Goal: Task Accomplishment & Management: Complete application form

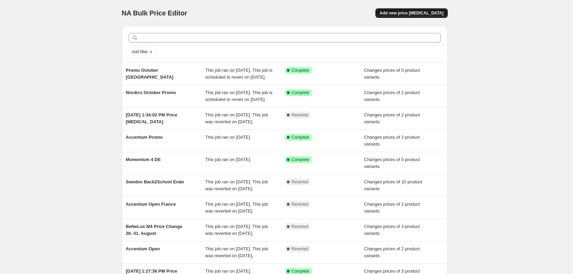
click at [406, 15] on span "Add new price [MEDICAL_DATA]" at bounding box center [412, 12] width 64 height 5
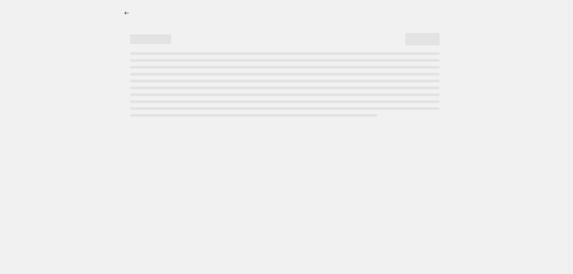
select select "percentage"
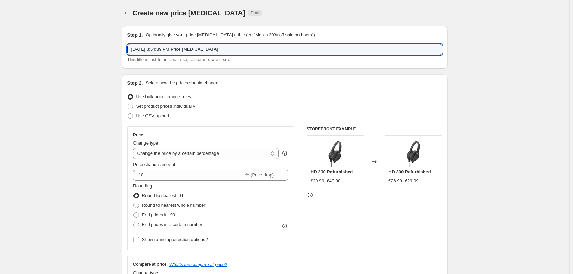
drag, startPoint x: 216, startPoint y: 49, endPoint x: 33, endPoint y: 44, distance: 183.8
type input "Prime Day 2"
click at [153, 108] on span "Set product prices individually" at bounding box center [165, 106] width 59 height 5
click at [128, 104] on input "Set product prices individually" at bounding box center [128, 104] width 0 height 0
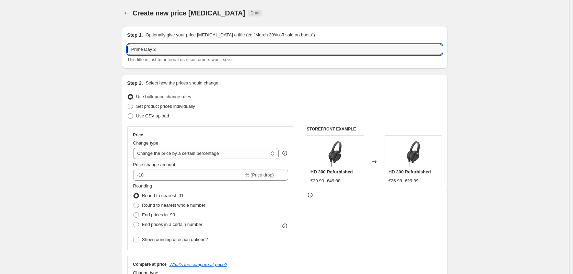
radio input "true"
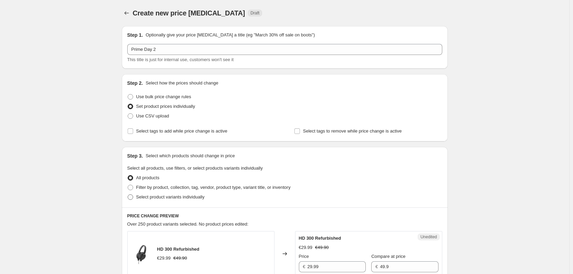
click at [141, 198] on span "Select product variants individually" at bounding box center [170, 196] width 68 height 5
click at [128, 195] on input "Select product variants individually" at bounding box center [128, 194] width 0 height 0
radio input "true"
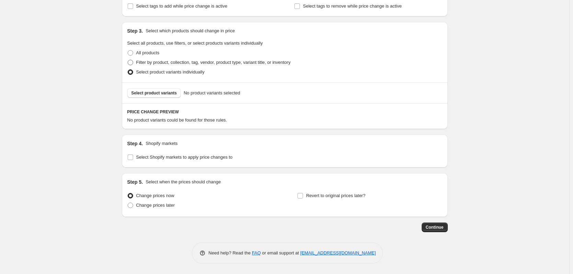
scroll to position [125, 0]
click at [157, 96] on button "Select product variants" at bounding box center [154, 93] width 54 height 10
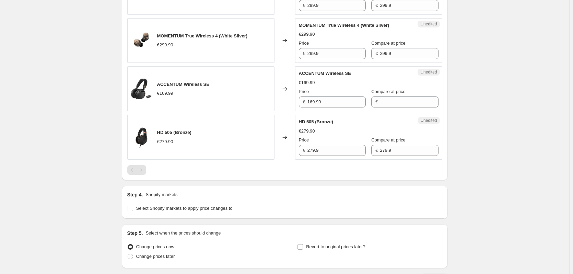
scroll to position [640, 0]
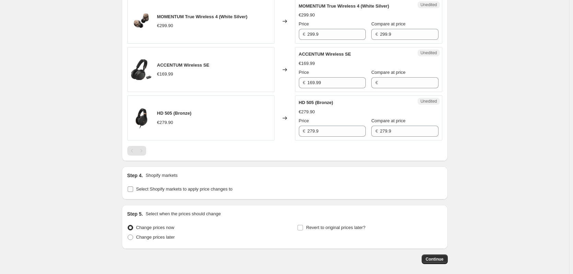
click at [167, 187] on span "Select Shopify markets to apply price changes to" at bounding box center [184, 188] width 96 height 5
click at [133, 187] on input "Select Shopify markets to apply price changes to" at bounding box center [130, 188] width 5 height 5
checkbox input "true"
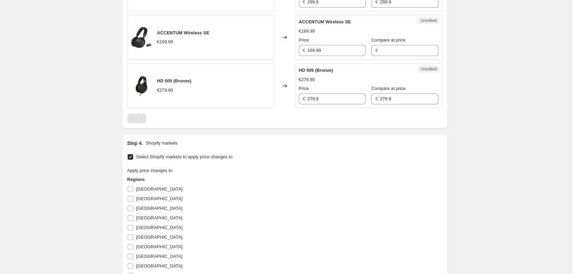
scroll to position [743, 0]
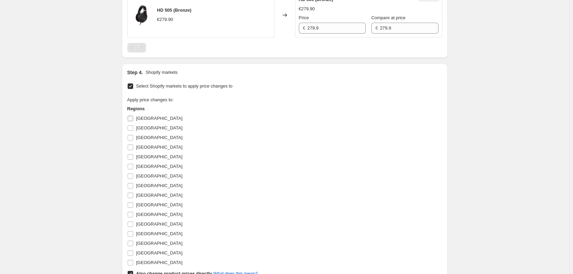
click at [148, 117] on span "[GEOGRAPHIC_DATA]" at bounding box center [159, 118] width 46 height 5
click at [133, 117] on input "[GEOGRAPHIC_DATA]" at bounding box center [130, 118] width 5 height 5
checkbox input "true"
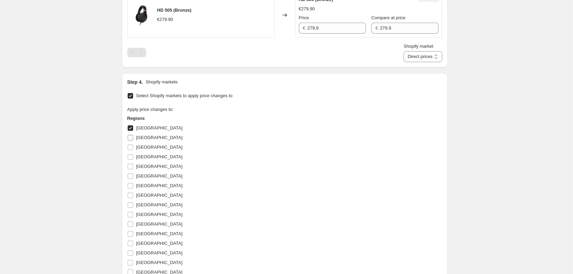
click at [148, 137] on span "[GEOGRAPHIC_DATA]" at bounding box center [159, 137] width 46 height 5
click at [133, 137] on input "[GEOGRAPHIC_DATA]" at bounding box center [130, 137] width 5 height 5
checkbox input "true"
click at [145, 164] on span "[GEOGRAPHIC_DATA]" at bounding box center [159, 166] width 46 height 5
click at [133, 164] on input "[GEOGRAPHIC_DATA]" at bounding box center [130, 166] width 5 height 5
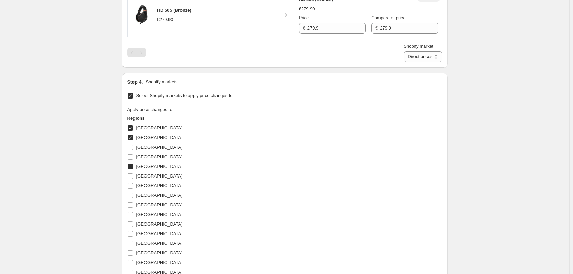
checkbox input "true"
click at [148, 174] on span "[GEOGRAPHIC_DATA]" at bounding box center [159, 175] width 46 height 5
click at [133, 174] on input "[GEOGRAPHIC_DATA]" at bounding box center [130, 175] width 5 height 5
checkbox input "true"
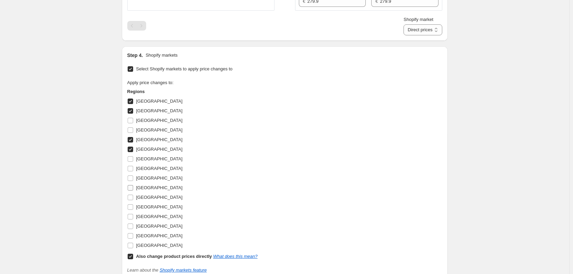
scroll to position [777, 0]
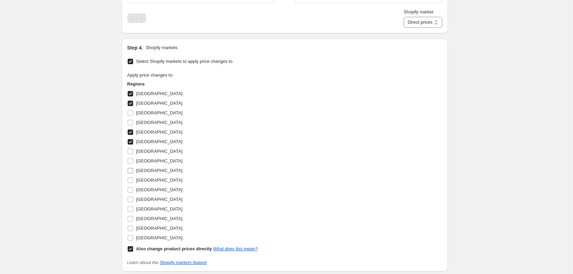
click at [141, 173] on span "[GEOGRAPHIC_DATA]" at bounding box center [159, 170] width 46 height 5
click at [133, 173] on input "[GEOGRAPHIC_DATA]" at bounding box center [130, 170] width 5 height 5
checkbox input "true"
click at [156, 190] on span "[GEOGRAPHIC_DATA]" at bounding box center [159, 189] width 46 height 5
click at [136, 191] on label "[GEOGRAPHIC_DATA]" at bounding box center [154, 190] width 55 height 10
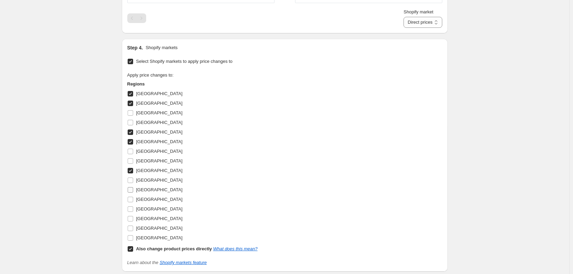
click at [133, 191] on input "[GEOGRAPHIC_DATA]" at bounding box center [130, 189] width 5 height 5
checkbox input "true"
drag, startPoint x: 146, startPoint y: 218, endPoint x: 148, endPoint y: 221, distance: 4.0
click at [146, 218] on span "[GEOGRAPHIC_DATA]" at bounding box center [159, 218] width 46 height 5
click at [133, 218] on input "[GEOGRAPHIC_DATA]" at bounding box center [130, 218] width 5 height 5
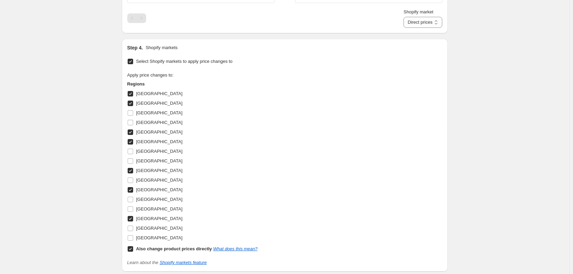
click at [145, 215] on span "[GEOGRAPHIC_DATA]" at bounding box center [159, 218] width 46 height 7
click at [133, 216] on input "[GEOGRAPHIC_DATA]" at bounding box center [130, 218] width 5 height 5
checkbox input "false"
click at [146, 226] on span "[GEOGRAPHIC_DATA]" at bounding box center [159, 228] width 46 height 5
click at [133, 226] on input "[GEOGRAPHIC_DATA]" at bounding box center [130, 228] width 5 height 5
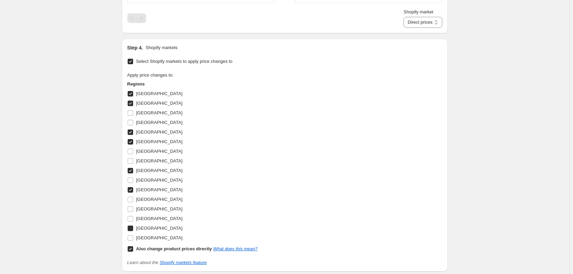
checkbox input "true"
click at [149, 240] on span "[GEOGRAPHIC_DATA]" at bounding box center [159, 237] width 46 height 5
click at [133, 240] on input "[GEOGRAPHIC_DATA]" at bounding box center [130, 237] width 5 height 5
checkbox input "true"
click at [139, 250] on b "Also change product prices directly" at bounding box center [174, 248] width 76 height 5
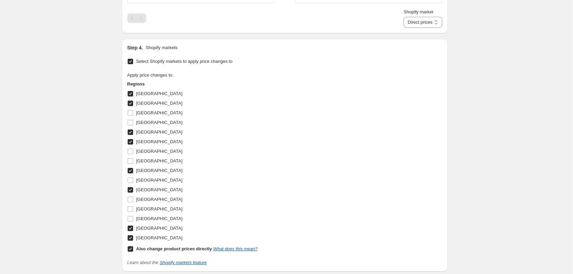
click at [133, 250] on input "Also change product prices directly What does this mean?" at bounding box center [130, 248] width 5 height 5
checkbox input "false"
select select "6095042"
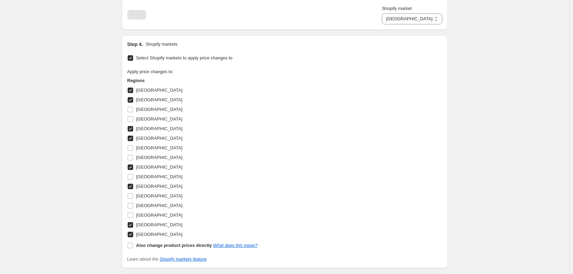
scroll to position [778, 0]
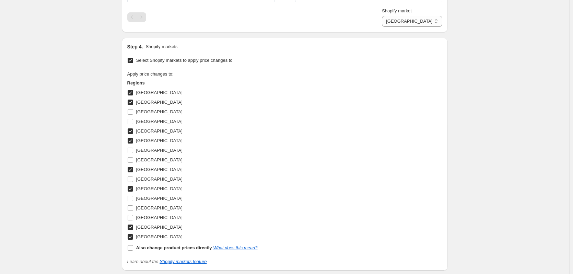
click at [146, 90] on span "[GEOGRAPHIC_DATA]" at bounding box center [159, 92] width 46 height 5
click at [133, 90] on input "[GEOGRAPHIC_DATA]" at bounding box center [130, 92] width 5 height 5
checkbox input "false"
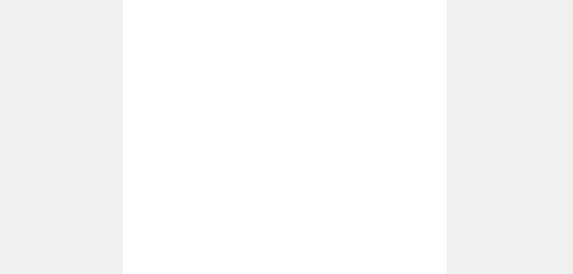
select select "6127810"
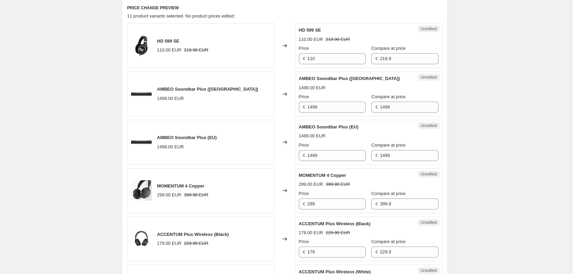
scroll to position [195, 0]
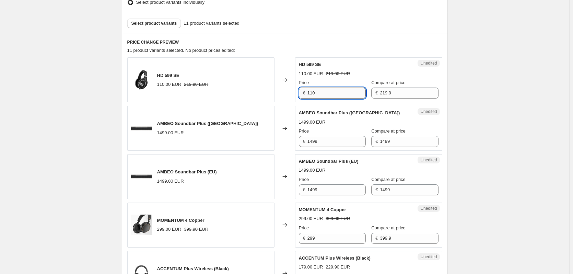
click at [352, 95] on input "110" at bounding box center [337, 93] width 58 height 11
type input "79"
click at [321, 141] on input "1499" at bounding box center [337, 141] width 58 height 11
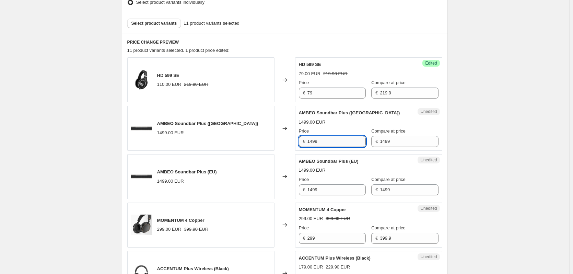
click at [321, 141] on input "1499" at bounding box center [337, 141] width 58 height 11
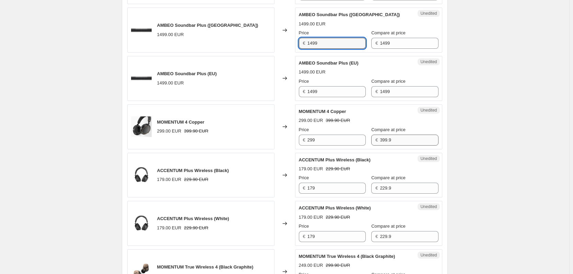
scroll to position [263, 0]
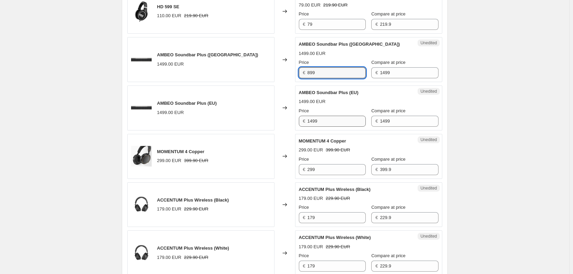
type input "899"
click at [341, 124] on input "1499" at bounding box center [337, 121] width 58 height 11
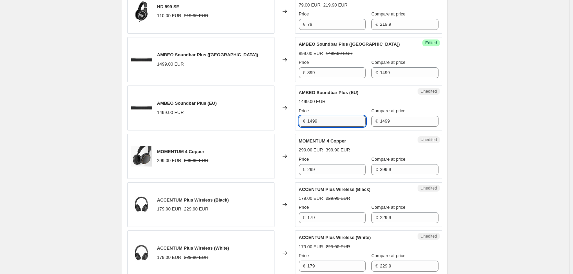
click at [341, 124] on input "1499" at bounding box center [337, 121] width 58 height 11
type input "899"
click at [324, 170] on input "299" at bounding box center [337, 169] width 58 height 11
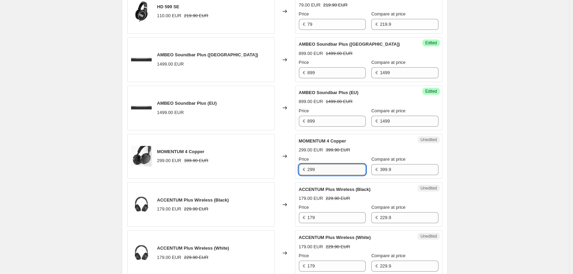
click at [324, 170] on input "299" at bounding box center [337, 169] width 58 height 11
type input "199"
click at [330, 215] on input "179" at bounding box center [337, 217] width 58 height 11
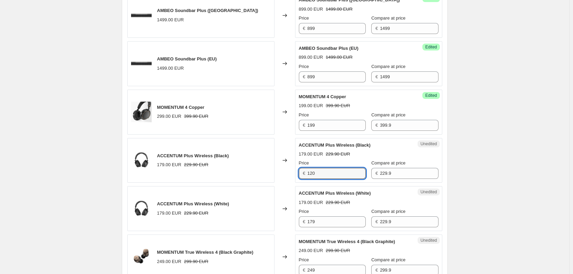
scroll to position [332, 0]
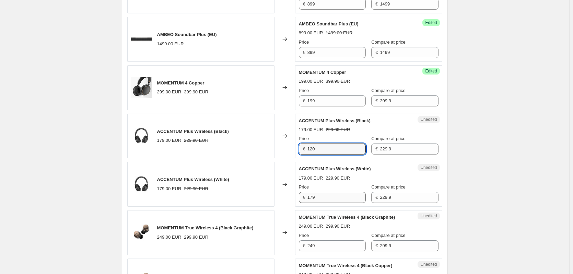
type input "120"
click at [327, 199] on input "179" at bounding box center [337, 197] width 58 height 11
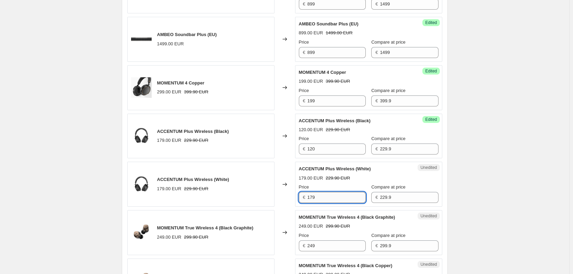
click at [327, 199] on input "179" at bounding box center [337, 197] width 58 height 11
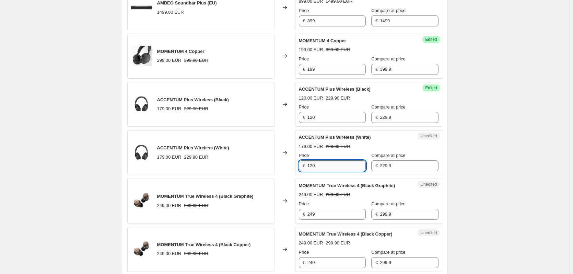
scroll to position [401, 0]
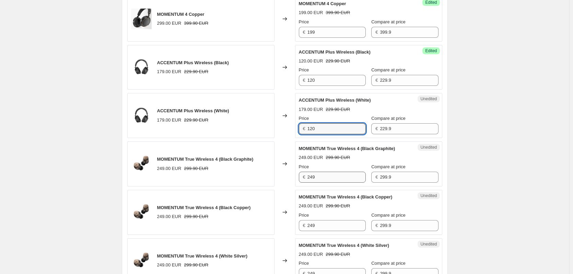
type input "120"
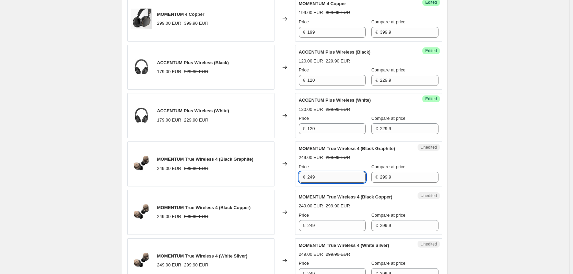
click at [316, 176] on input "249" at bounding box center [337, 177] width 58 height 11
click at [316, 177] on input "249" at bounding box center [337, 177] width 58 height 11
type input "169.90"
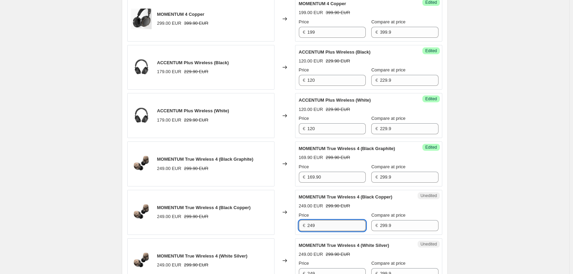
click at [322, 224] on input "249" at bounding box center [337, 225] width 58 height 11
paste input "169.90"
paste input "text"
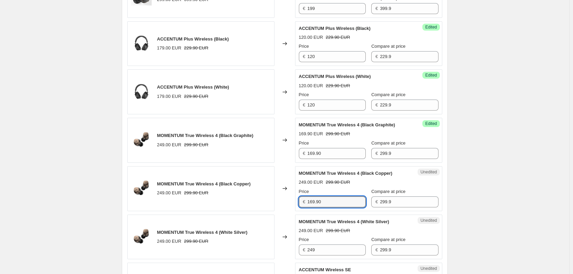
scroll to position [469, 0]
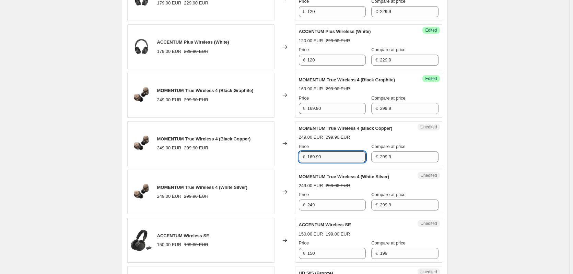
type input "169.90"
click at [329, 197] on div "Price" at bounding box center [332, 194] width 67 height 7
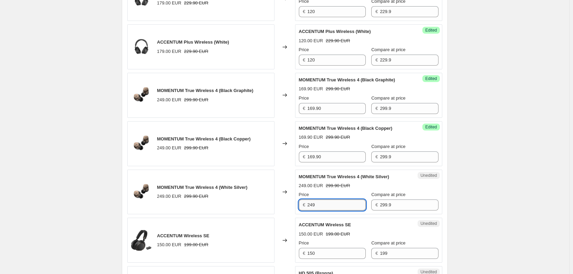
click at [328, 202] on input "249" at bounding box center [337, 205] width 58 height 11
paste input "169.90"
type input "169.90"
click at [327, 246] on div "Price" at bounding box center [332, 243] width 67 height 7
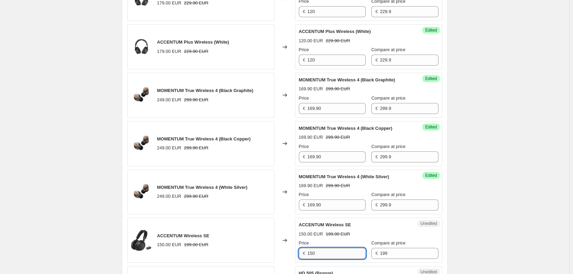
click at [327, 251] on input "150" at bounding box center [337, 253] width 58 height 11
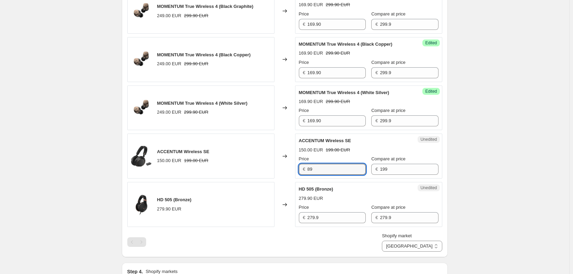
scroll to position [572, 0]
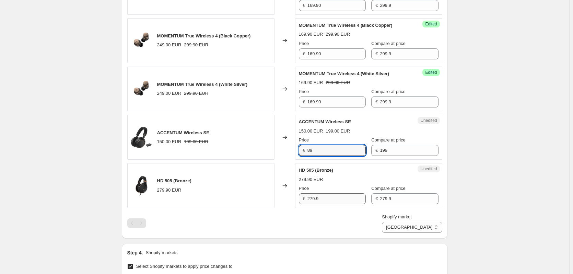
type input "89"
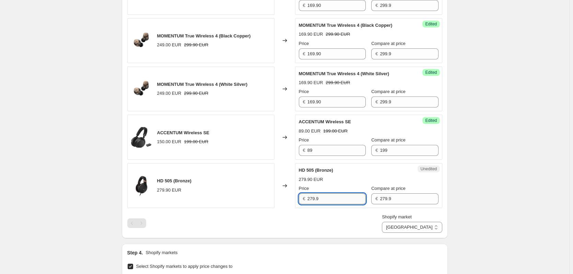
click at [337, 196] on input "279.9" at bounding box center [337, 198] width 58 height 11
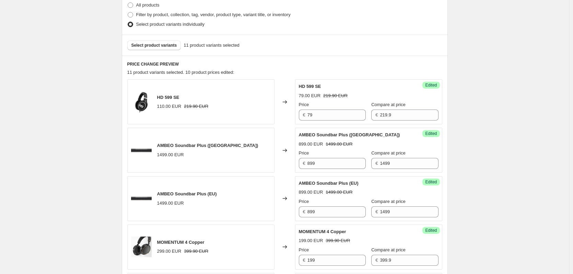
scroll to position [160, 0]
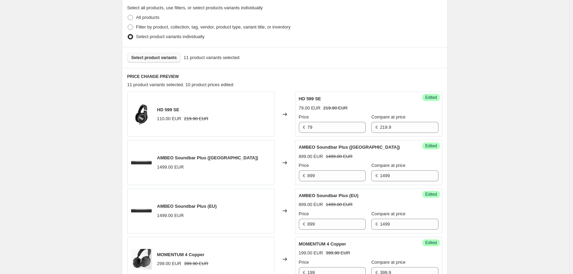
type input "209.99"
click at [152, 57] on span "Select product variants" at bounding box center [155, 57] width 46 height 5
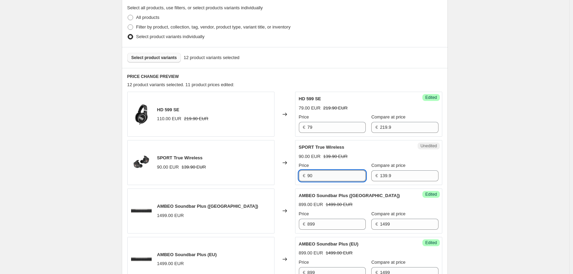
click at [334, 172] on input "90" at bounding box center [337, 175] width 58 height 11
type input "79"
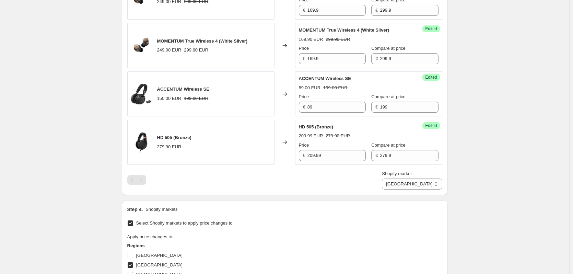
scroll to position [675, 0]
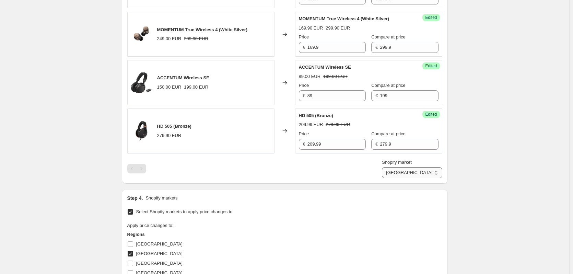
click at [435, 177] on select "[GEOGRAPHIC_DATA] [GEOGRAPHIC_DATA] [GEOGRAPHIC_DATA] [GEOGRAPHIC_DATA] [GEOGRA…" at bounding box center [412, 172] width 60 height 11
select select "6193346"
click at [414, 178] on select "[GEOGRAPHIC_DATA] [GEOGRAPHIC_DATA] [GEOGRAPHIC_DATA] [GEOGRAPHIC_DATA] [GEOGRA…" at bounding box center [412, 172] width 60 height 11
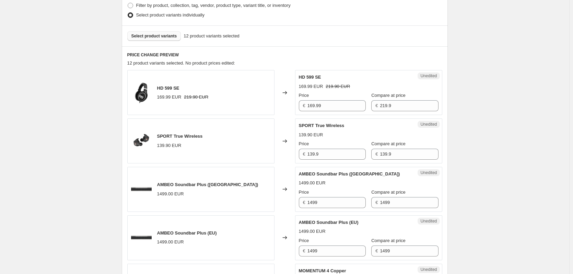
scroll to position [160, 0]
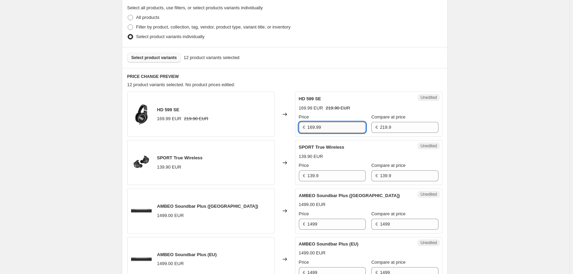
click at [329, 122] on input "169.99" at bounding box center [337, 127] width 58 height 11
type input "79"
click at [338, 171] on input "139.9" at bounding box center [337, 175] width 58 height 11
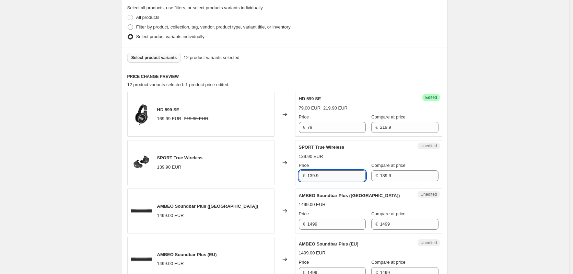
click at [338, 171] on input "139.9" at bounding box center [337, 175] width 58 height 11
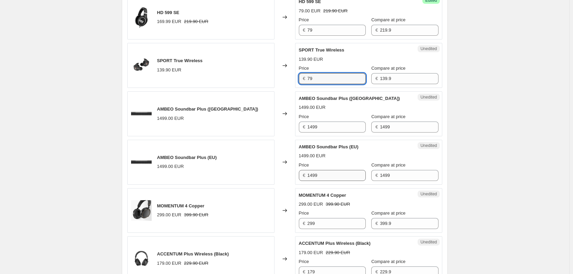
scroll to position [263, 0]
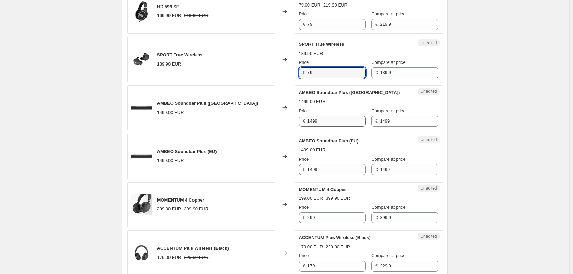
type input "79"
click at [332, 126] on input "1499" at bounding box center [337, 121] width 58 height 11
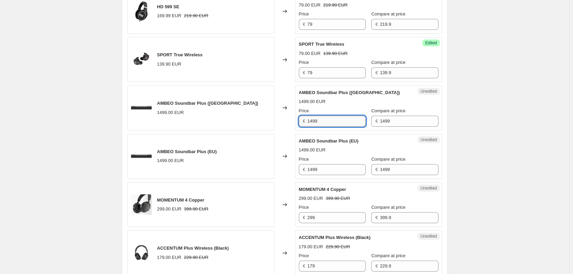
click at [332, 126] on input "1499" at bounding box center [337, 121] width 58 height 11
type input "999"
click at [347, 170] on input "1499" at bounding box center [337, 169] width 58 height 11
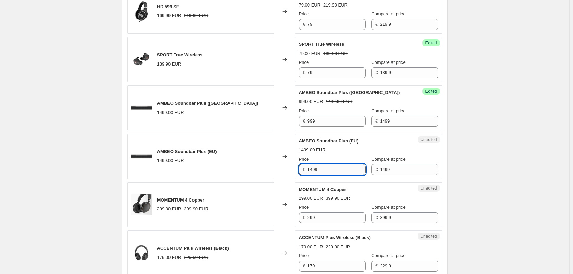
click at [347, 170] on input "1499" at bounding box center [337, 169] width 58 height 11
type input "999"
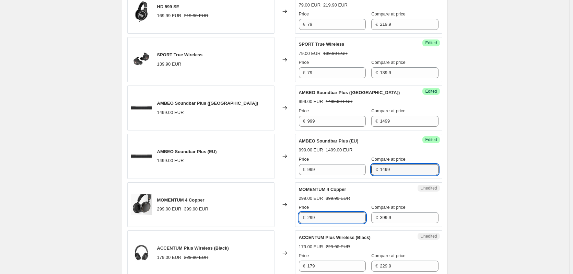
click at [335, 217] on input "299" at bounding box center [337, 217] width 58 height 11
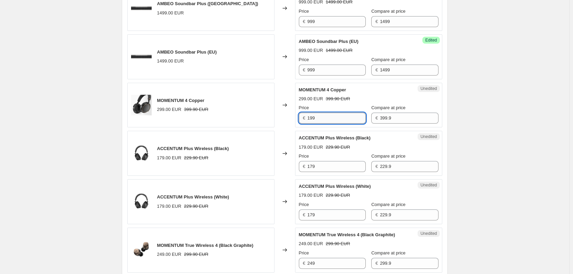
scroll to position [366, 0]
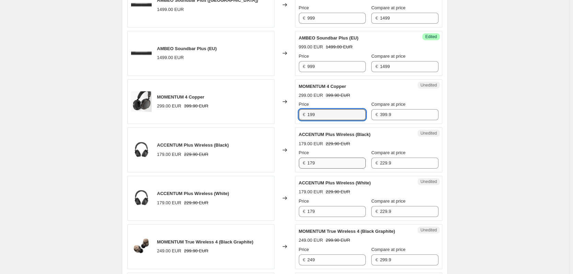
type input "199"
click at [334, 165] on input "179" at bounding box center [337, 163] width 58 height 11
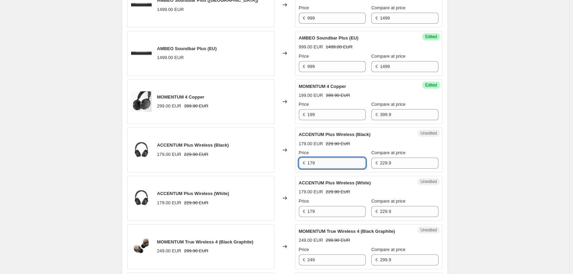
click at [334, 166] on input "179" at bounding box center [337, 163] width 58 height 11
click at [344, 159] on input "179" at bounding box center [337, 163] width 58 height 11
type input "120"
click at [332, 211] on input "179" at bounding box center [337, 211] width 58 height 11
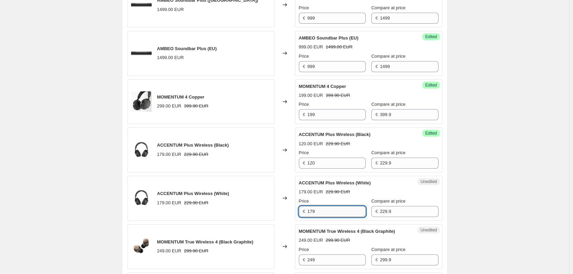
click at [332, 211] on input "179" at bounding box center [337, 211] width 58 height 11
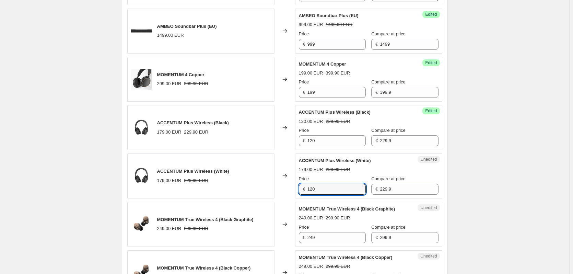
scroll to position [401, 0]
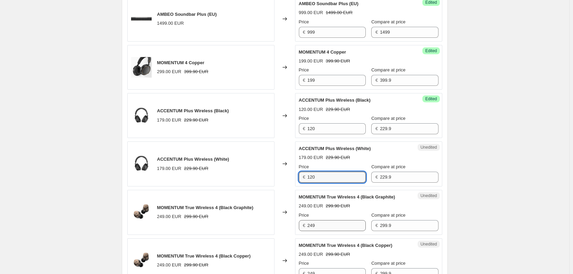
type input "120"
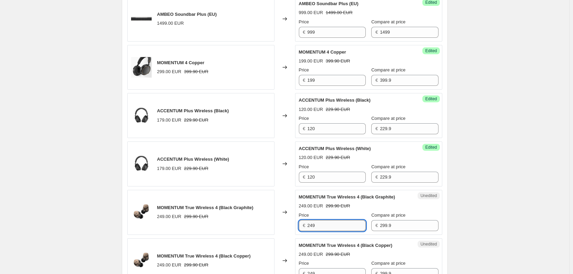
click at [344, 230] on input "249" at bounding box center [337, 225] width 58 height 11
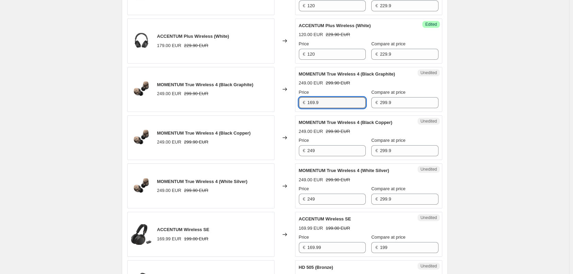
scroll to position [572, 0]
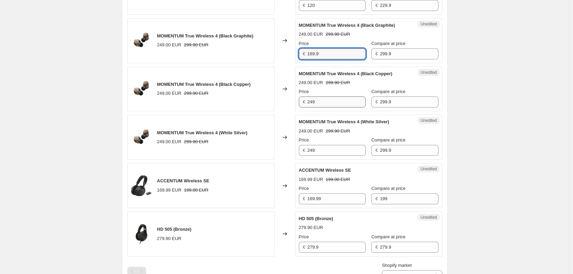
type input "169.9"
click at [325, 104] on input "249" at bounding box center [337, 101] width 58 height 11
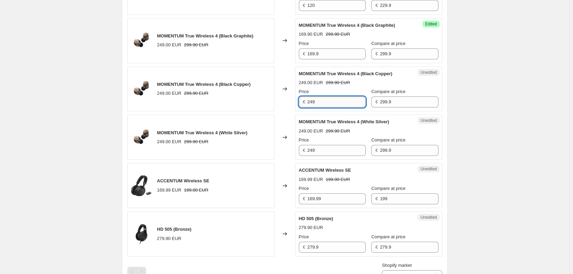
click at [325, 104] on input "249" at bounding box center [337, 101] width 58 height 11
paste input "169."
type input "169.9"
click at [324, 152] on input "249" at bounding box center [337, 150] width 58 height 11
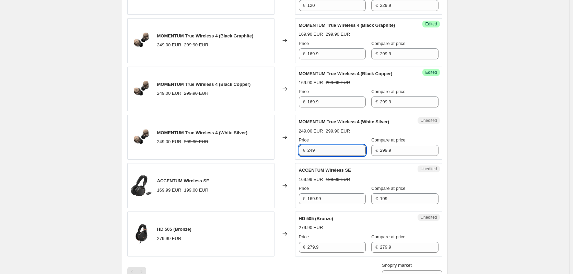
click at [324, 152] on input "249" at bounding box center [337, 150] width 58 height 11
paste input "169."
type input "169.9"
click at [331, 196] on input "169.99" at bounding box center [337, 198] width 58 height 11
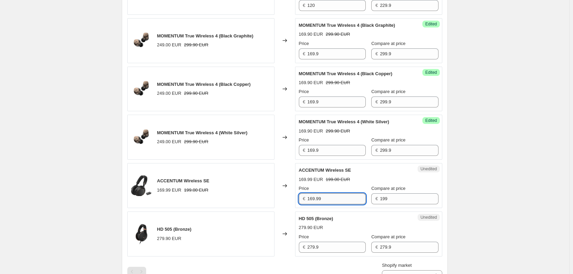
click at [331, 196] on input "169.99" at bounding box center [337, 198] width 58 height 11
type input "89"
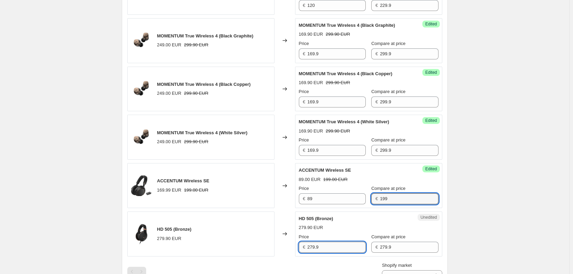
click at [341, 249] on input "279.9" at bounding box center [337, 247] width 58 height 11
type input "209.99"
click at [493, 196] on div "Create new price [MEDICAL_DATA]. This page is ready Create new price [MEDICAL_D…" at bounding box center [285, 30] width 570 height 1204
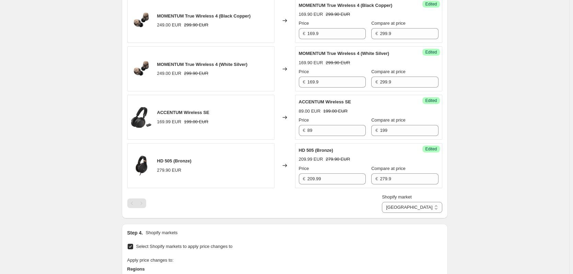
scroll to position [641, 0]
click at [433, 207] on select "[GEOGRAPHIC_DATA] [GEOGRAPHIC_DATA] [GEOGRAPHIC_DATA] [GEOGRAPHIC_DATA] [GEOGRA…" at bounding box center [412, 207] width 60 height 11
select select "6062274"
click at [412, 213] on select "[GEOGRAPHIC_DATA] [GEOGRAPHIC_DATA] [GEOGRAPHIC_DATA] [GEOGRAPHIC_DATA] [GEOGRA…" at bounding box center [412, 207] width 60 height 11
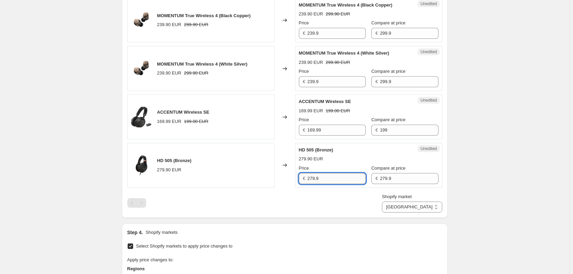
click at [328, 181] on input "279.9" at bounding box center [337, 178] width 58 height 11
type input "209.99"
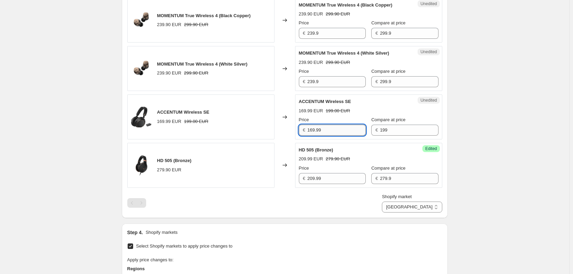
click at [336, 132] on input "169.99" at bounding box center [337, 130] width 58 height 11
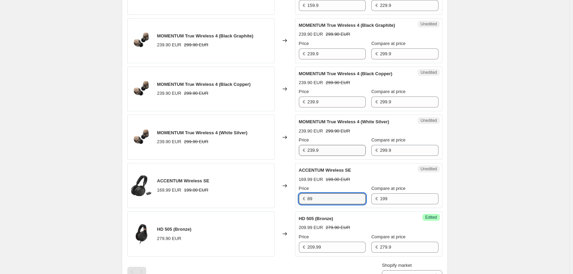
type input "89"
click at [340, 149] on input "239.9" at bounding box center [337, 150] width 58 height 11
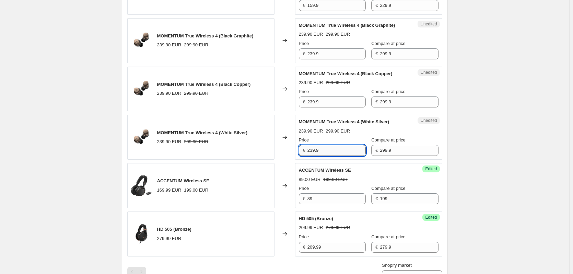
click at [340, 149] on input "239.9" at bounding box center [337, 150] width 58 height 11
drag, startPoint x: 341, startPoint y: 148, endPoint x: 295, endPoint y: 151, distance: 45.7
click at [295, 151] on div "MOMENTUM True Wireless 4 (White Silver) 239.90 EUR 299.90 EUR Changed to Unedit…" at bounding box center [284, 137] width 315 height 45
type input "169.90"
click at [331, 98] on input "239.9" at bounding box center [337, 101] width 58 height 11
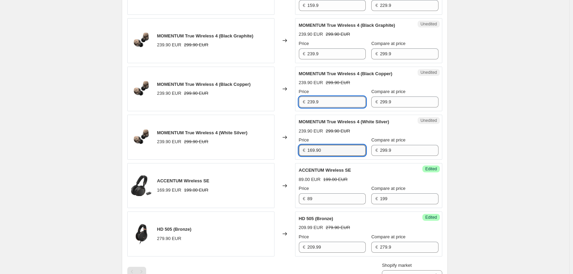
click at [331, 98] on input "239.9" at bounding box center [337, 101] width 58 height 11
paste input "16"
type input "169.9"
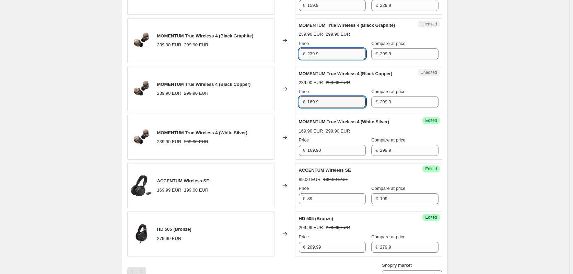
click at [329, 58] on input "239.9" at bounding box center [337, 53] width 58 height 11
paste input "16"
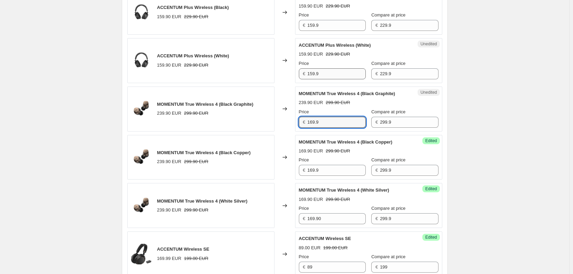
scroll to position [504, 0]
type input "169.9"
click at [328, 75] on input "159.9" at bounding box center [337, 74] width 58 height 11
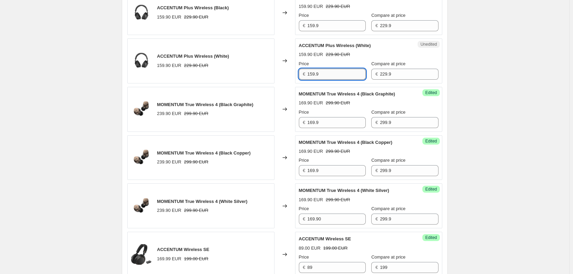
click at [328, 75] on input "159.9" at bounding box center [337, 74] width 58 height 11
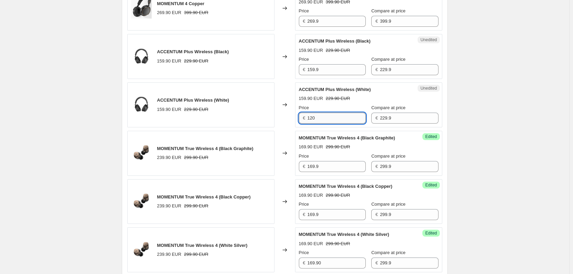
scroll to position [435, 0]
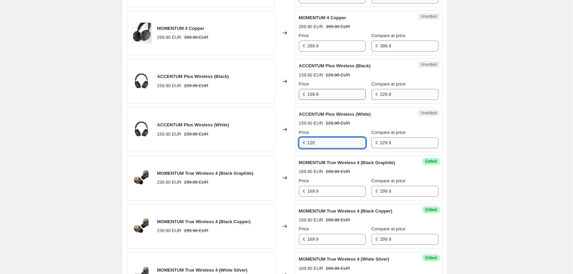
type input "120"
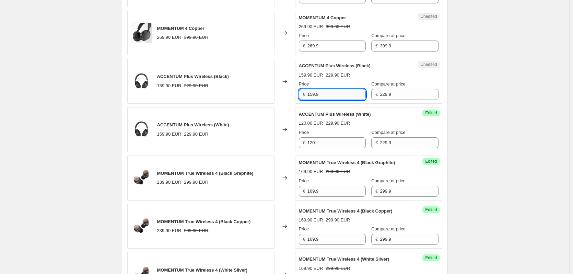
click at [333, 97] on input "159.9" at bounding box center [337, 94] width 58 height 11
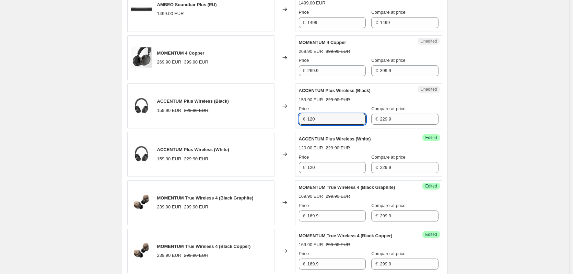
scroll to position [401, 0]
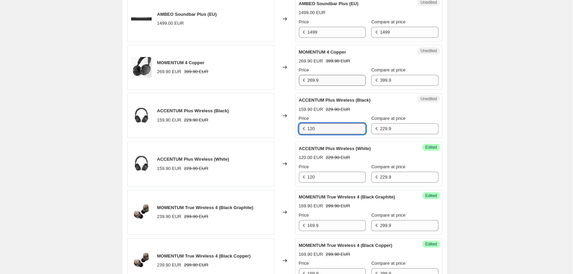
type input "120"
click at [328, 78] on input "269.9" at bounding box center [337, 80] width 58 height 11
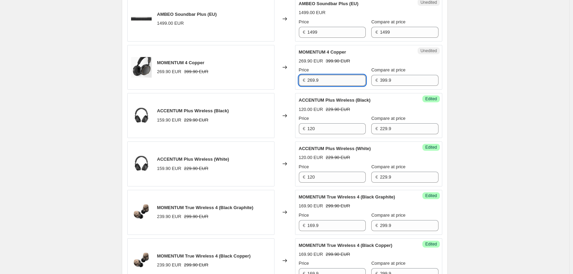
click at [328, 78] on input "269.9" at bounding box center [337, 80] width 58 height 11
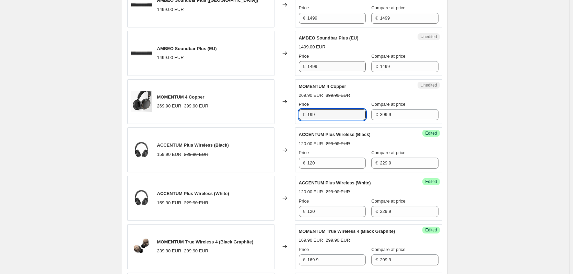
type input "199"
click at [322, 69] on input "1499" at bounding box center [337, 66] width 58 height 11
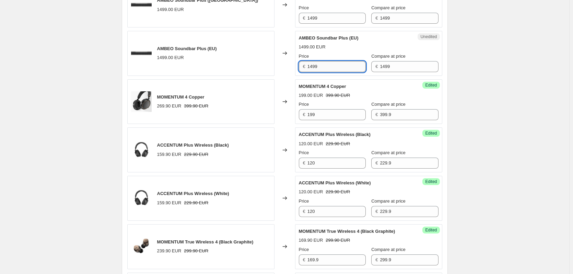
click at [322, 69] on input "1499" at bounding box center [337, 66] width 58 height 11
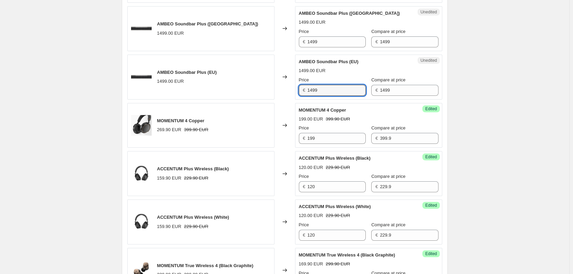
scroll to position [332, 0]
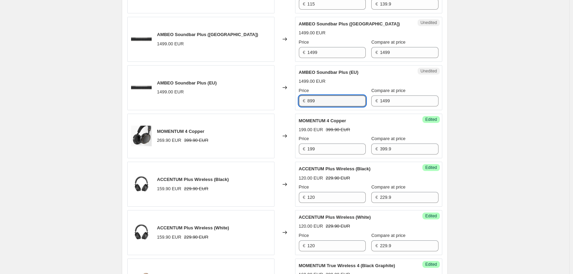
type input "899"
click at [325, 60] on div "Unedited AMBEO Soundbar Plus ([GEOGRAPHIC_DATA]) 1499.00 EUR Price € 1499 Compa…" at bounding box center [368, 39] width 147 height 45
click at [329, 59] on div "Unedited AMBEO Soundbar Plus ([GEOGRAPHIC_DATA]) 1499.00 EUR Price € 1499 Compa…" at bounding box center [368, 39] width 147 height 45
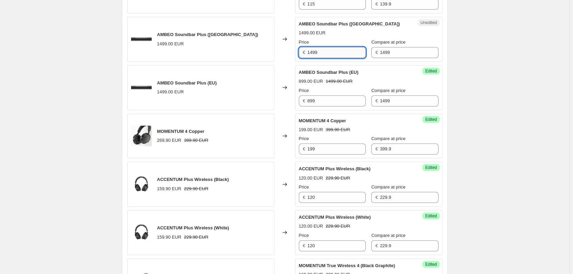
click at [333, 55] on input "1499" at bounding box center [337, 52] width 58 height 11
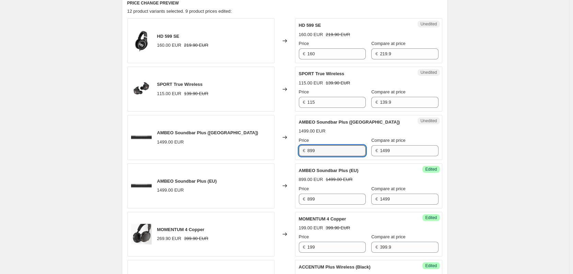
scroll to position [229, 0]
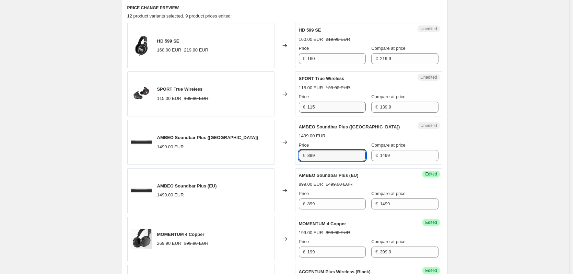
type input "899"
click at [324, 104] on input "115" at bounding box center [337, 107] width 58 height 11
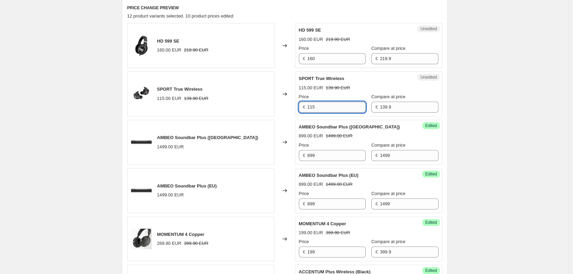
click at [324, 104] on input "115" at bounding box center [337, 107] width 58 height 11
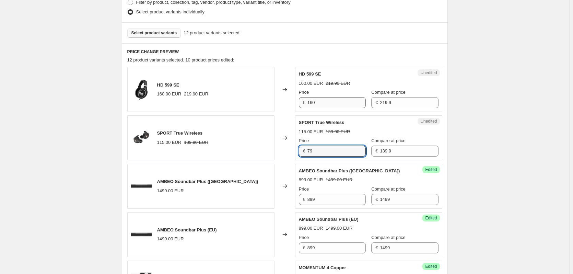
scroll to position [160, 0]
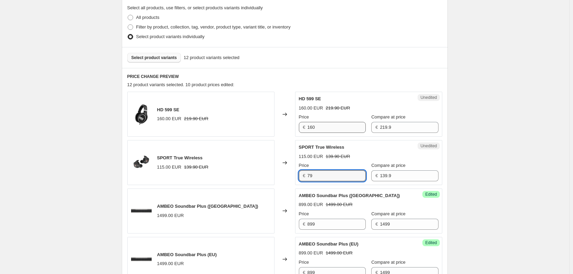
type input "79"
click at [329, 128] on input "160" at bounding box center [337, 127] width 58 height 11
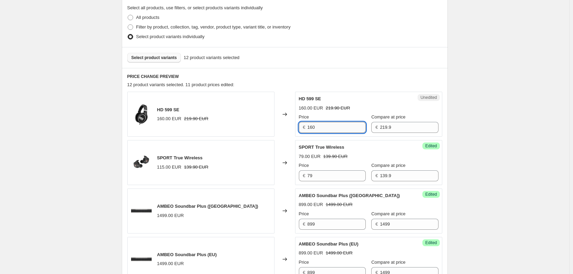
click at [329, 128] on input "160" at bounding box center [337, 127] width 58 height 11
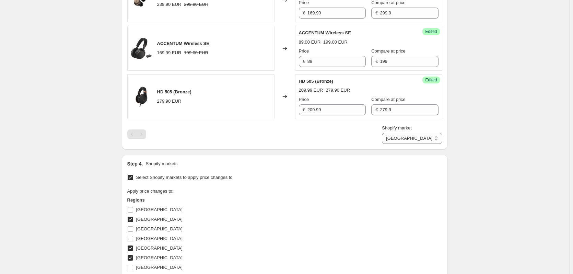
scroll to position [778, 0]
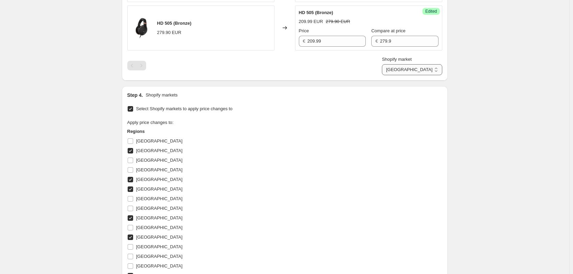
type input "79"
click at [436, 70] on select "[GEOGRAPHIC_DATA] [GEOGRAPHIC_DATA] [GEOGRAPHIC_DATA] [GEOGRAPHIC_DATA] [GEOGRA…" at bounding box center [412, 69] width 60 height 11
select select "20031144130"
click at [414, 75] on select "[GEOGRAPHIC_DATA] [GEOGRAPHIC_DATA] [GEOGRAPHIC_DATA] [GEOGRAPHIC_DATA] [GEOGRA…" at bounding box center [412, 69] width 60 height 11
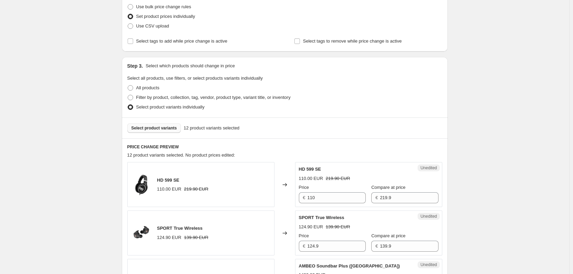
scroll to position [92, 0]
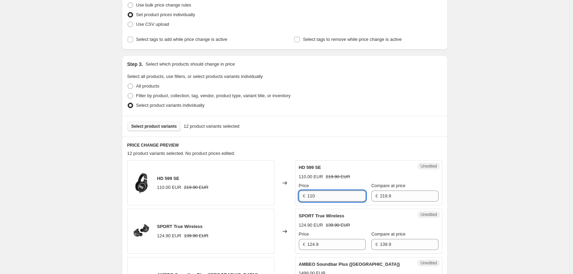
click at [329, 199] on input "110" at bounding box center [337, 196] width 58 height 11
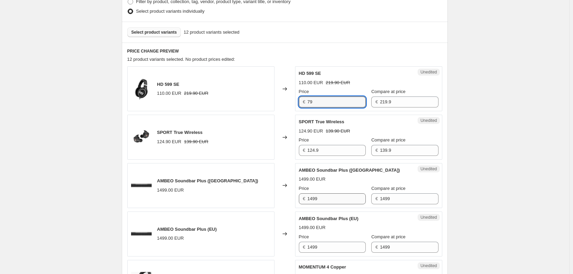
scroll to position [195, 0]
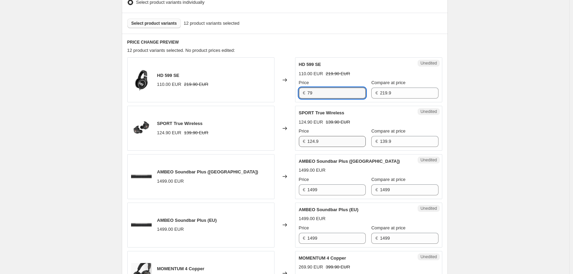
type input "79"
click at [340, 144] on input "124.9" at bounding box center [337, 141] width 58 height 11
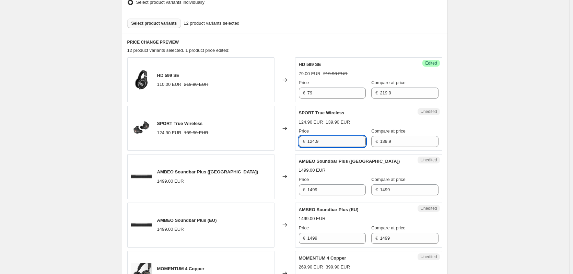
click at [340, 144] on input "124.9" at bounding box center [337, 141] width 58 height 11
type input "79"
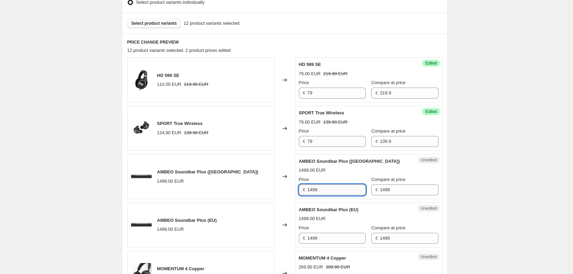
click at [330, 186] on input "1499" at bounding box center [337, 189] width 58 height 11
type input "899"
click at [340, 237] on input "1499" at bounding box center [337, 238] width 58 height 11
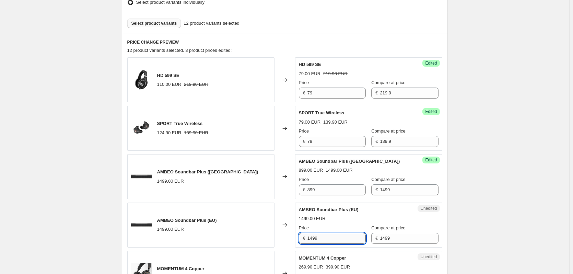
click at [340, 237] on input "1499" at bounding box center [337, 238] width 58 height 11
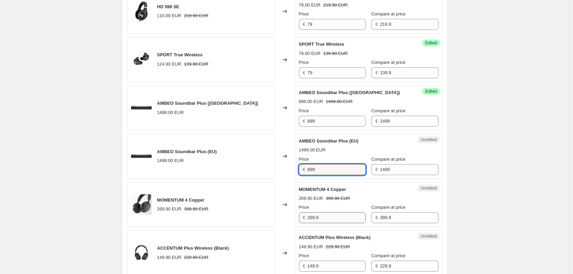
type input "899"
click at [341, 221] on input "269.9" at bounding box center [337, 217] width 58 height 11
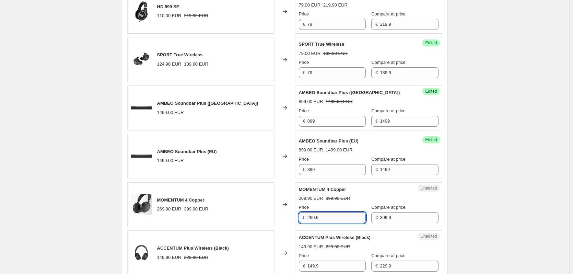
click at [341, 221] on input "269.9" at bounding box center [337, 217] width 58 height 11
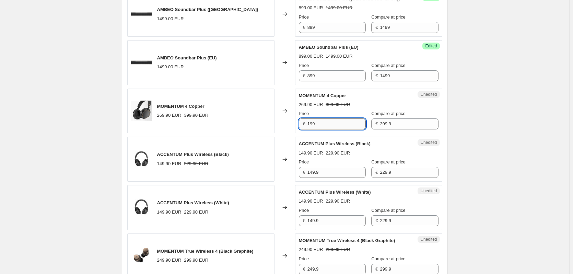
scroll to position [366, 0]
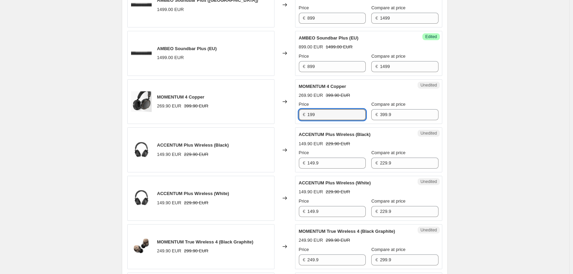
type input "199"
click at [333, 169] on div "Unedited ACCENTUM Plus Wireless (Black) 149.90 EUR 229.90 EUR Price € 149.9 Com…" at bounding box center [368, 149] width 147 height 45
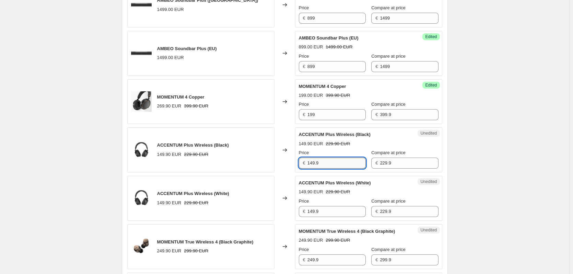
click at [339, 165] on input "149.9" at bounding box center [337, 163] width 58 height 11
type input "120"
click at [343, 209] on input "149.9" at bounding box center [337, 211] width 58 height 11
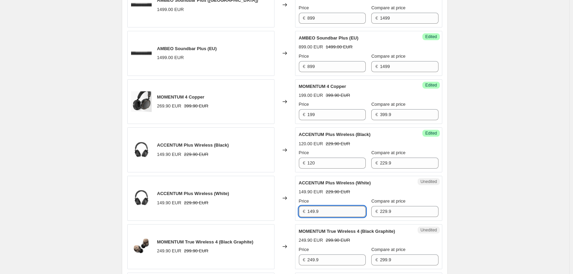
click at [343, 210] on input "149.9" at bounding box center [337, 211] width 58 height 11
click at [331, 211] on input "149.9" at bounding box center [337, 211] width 58 height 11
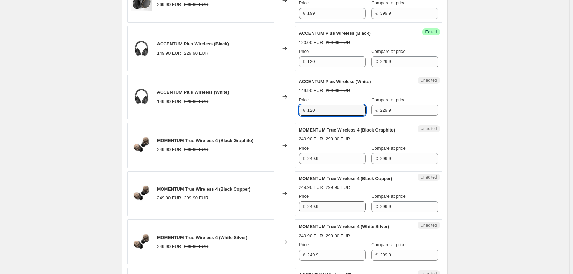
scroll to position [469, 0]
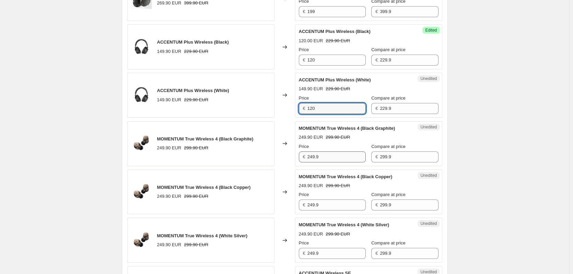
type input "120"
click at [337, 159] on input "249.9" at bounding box center [337, 156] width 58 height 11
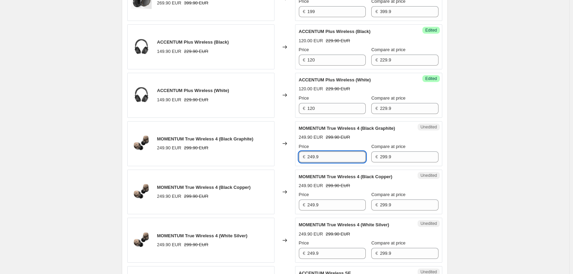
click at [337, 159] on input "249.9" at bounding box center [337, 156] width 58 height 11
paste input "16"
type input "169.9"
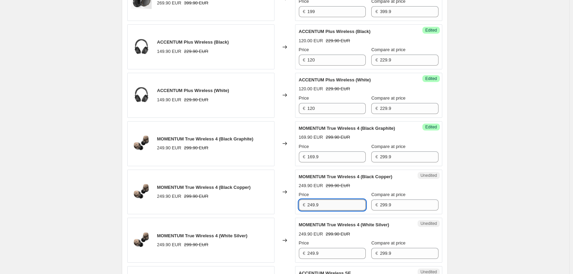
click at [326, 202] on input "249.9" at bounding box center [337, 205] width 58 height 11
paste input "16"
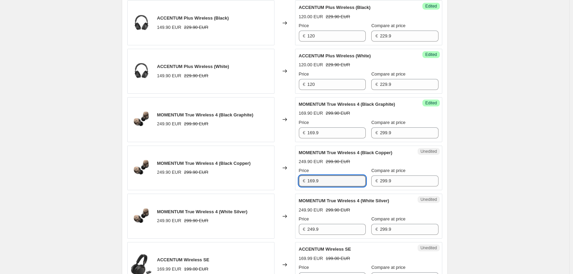
scroll to position [504, 0]
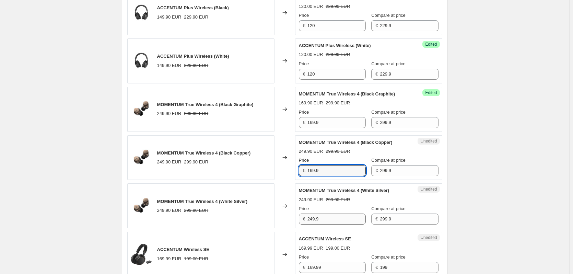
type input "169.9"
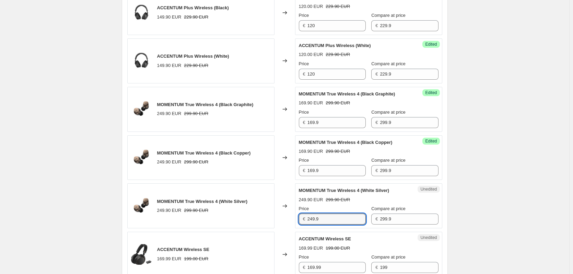
click at [323, 213] on div "Price € 249.9" at bounding box center [332, 214] width 67 height 19
click at [322, 215] on input "249.9" at bounding box center [337, 219] width 58 height 11
paste input "16"
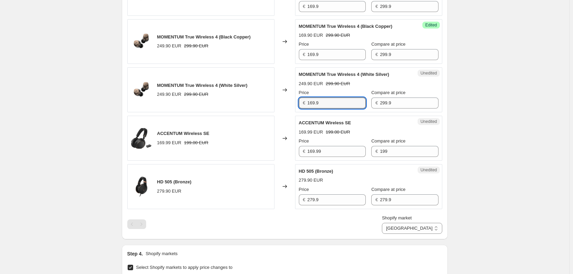
scroll to position [641, 0]
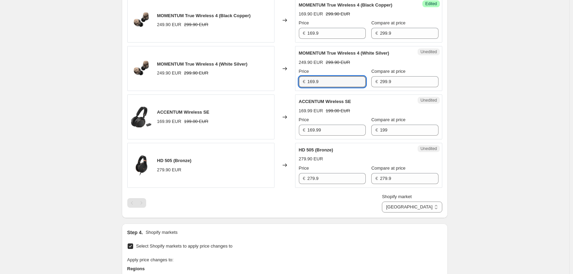
type input "169.9"
click at [328, 139] on div "Unedited ACCENTUM Wireless SE 169.99 EUR 199.00 EUR Price € 169.99 Compare at p…" at bounding box center [368, 116] width 147 height 45
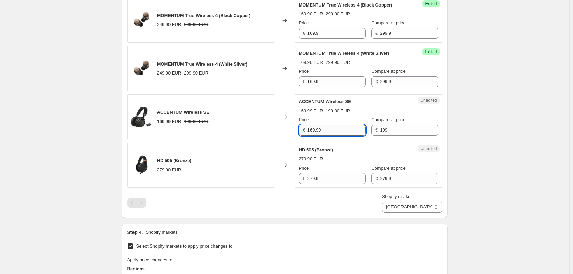
click at [331, 125] on input "169.99" at bounding box center [337, 130] width 58 height 11
type input "89"
click at [329, 181] on input "279.9" at bounding box center [337, 178] width 58 height 11
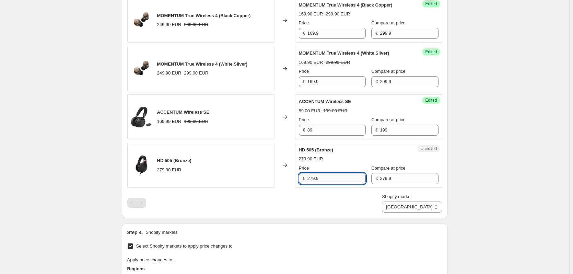
click at [329, 181] on input "279.9" at bounding box center [337, 178] width 58 height 11
type input "209.99"
drag, startPoint x: 443, startPoint y: 181, endPoint x: 443, endPoint y: 216, distance: 35.7
click at [443, 181] on div "Success Edited HD 505 (Bronze) 209.99 EUR 279.90 EUR Price € 209.99 Compare at …" at bounding box center [368, 165] width 147 height 45
click at [433, 207] on select "[GEOGRAPHIC_DATA] [GEOGRAPHIC_DATA] [GEOGRAPHIC_DATA] [GEOGRAPHIC_DATA] [GEOGRA…" at bounding box center [412, 207] width 60 height 11
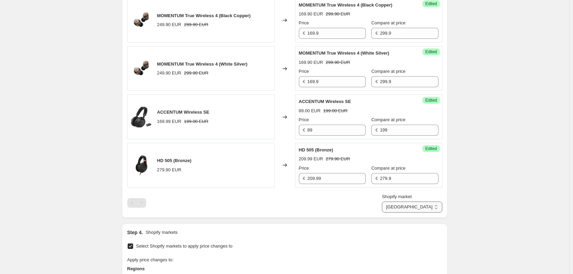
select select "6291650"
click at [406, 213] on select "[GEOGRAPHIC_DATA] [GEOGRAPHIC_DATA] [GEOGRAPHIC_DATA] [GEOGRAPHIC_DATA] [GEOGRA…" at bounding box center [412, 207] width 60 height 11
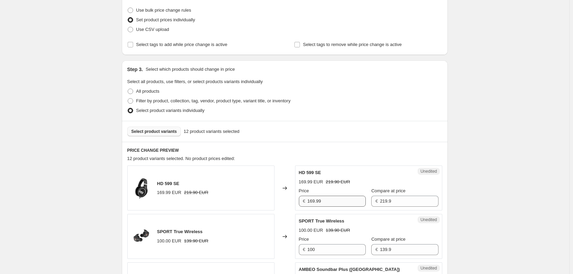
scroll to position [126, 0]
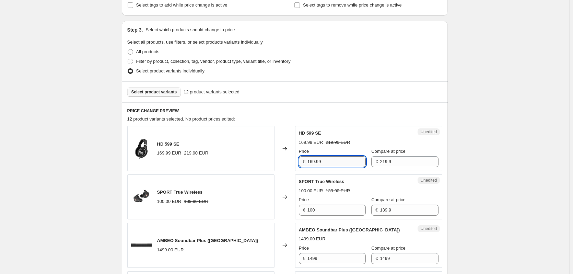
click at [322, 159] on input "169.99" at bounding box center [337, 161] width 58 height 11
type input "79"
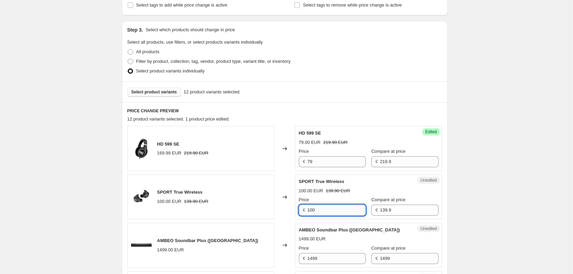
click at [337, 206] on input "100" at bounding box center [337, 210] width 58 height 11
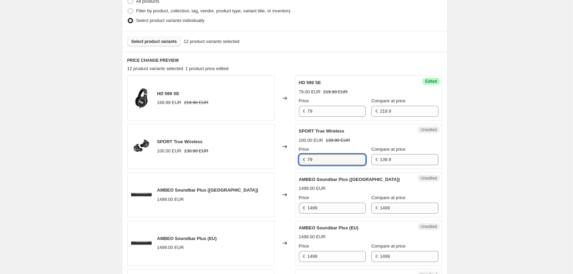
scroll to position [229, 0]
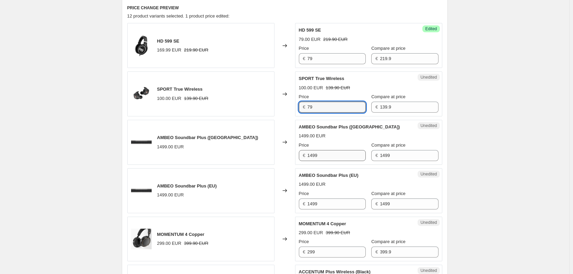
type input "79"
click at [342, 153] on input "1499" at bounding box center [337, 155] width 58 height 11
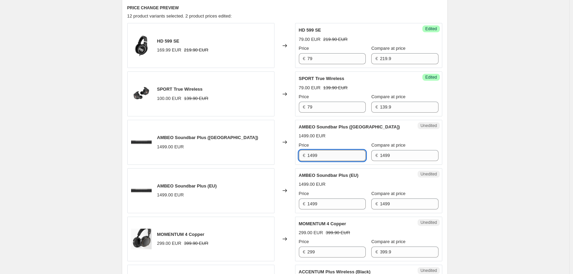
click at [342, 153] on input "1499" at bounding box center [337, 155] width 58 height 11
type input "899"
click at [338, 203] on input "1499" at bounding box center [337, 203] width 58 height 11
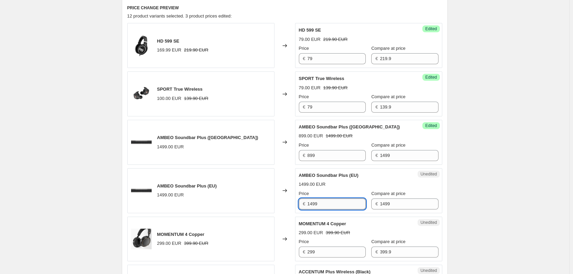
click at [338, 203] on input "1499" at bounding box center [337, 203] width 58 height 11
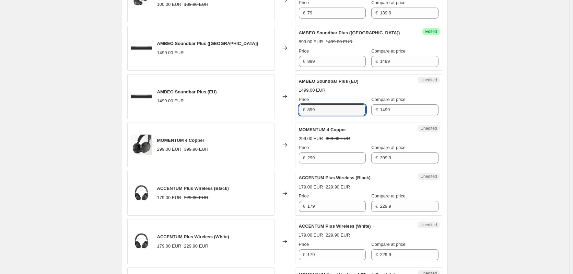
scroll to position [332, 0]
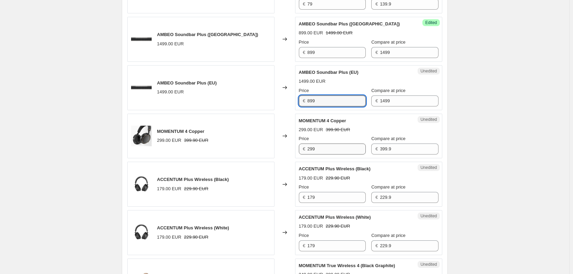
type input "899"
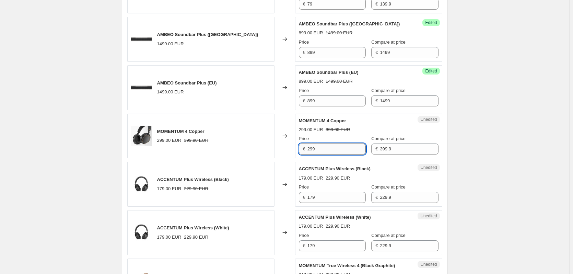
click at [333, 149] on input "299" at bounding box center [337, 149] width 58 height 11
type input "199"
click at [338, 209] on div "HD 599 SE 169.99 EUR 219.90 EUR Changed to Success Edited HD 599 SE 79.00 EUR 2…" at bounding box center [284, 208] width 315 height 577
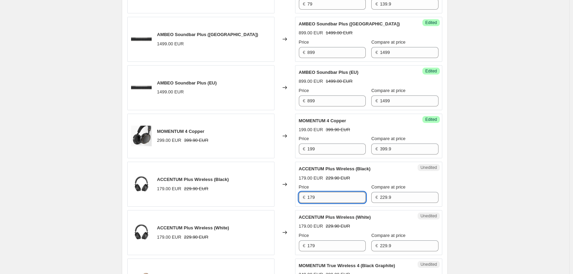
click at [339, 195] on input "179" at bounding box center [337, 197] width 58 height 11
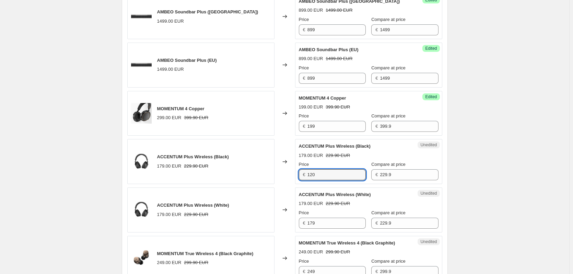
scroll to position [366, 0]
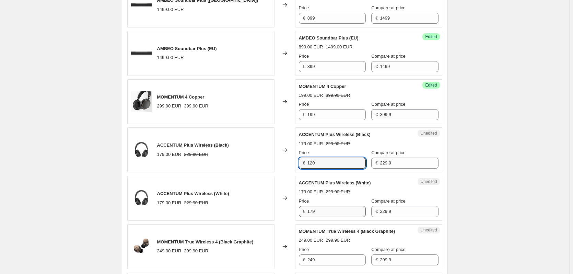
type input "120"
click at [331, 214] on input "179" at bounding box center [337, 211] width 58 height 11
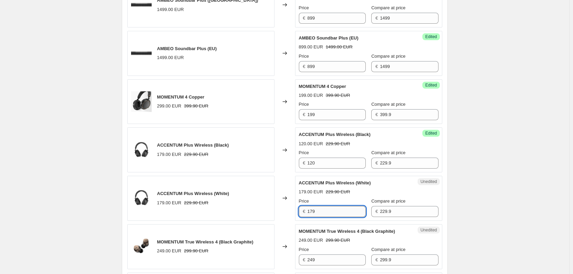
click at [331, 214] on input "179" at bounding box center [337, 211] width 58 height 11
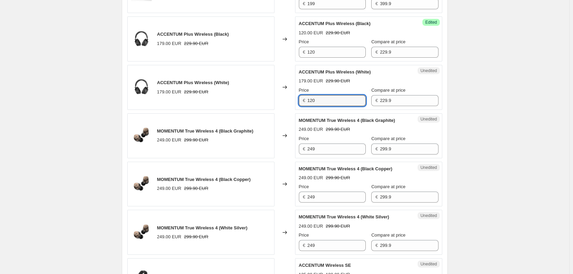
scroll to position [538, 0]
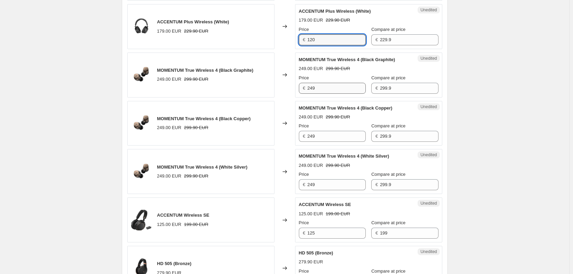
type input "120"
click at [329, 89] on input "249" at bounding box center [337, 88] width 58 height 11
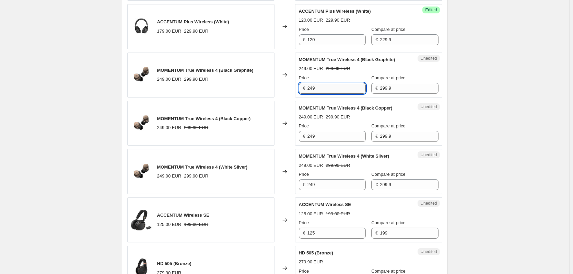
click at [338, 84] on input "249" at bounding box center [337, 88] width 58 height 11
paste input "169."
type input "169.9"
click at [335, 136] on input "249" at bounding box center [337, 136] width 58 height 11
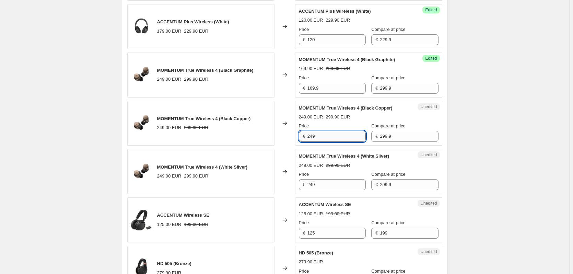
click at [335, 136] on input "249" at bounding box center [337, 136] width 58 height 11
paste input "169."
type input "169.9"
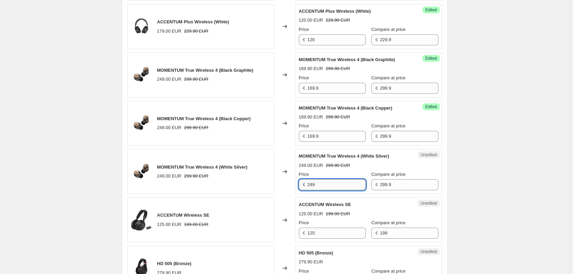
click at [328, 185] on input "249" at bounding box center [337, 184] width 58 height 11
paste input "169."
type input "169.9"
click at [333, 229] on input "125" at bounding box center [337, 233] width 58 height 11
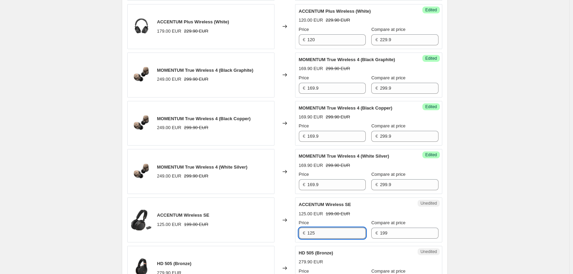
click at [333, 229] on input "125" at bounding box center [337, 233] width 58 height 11
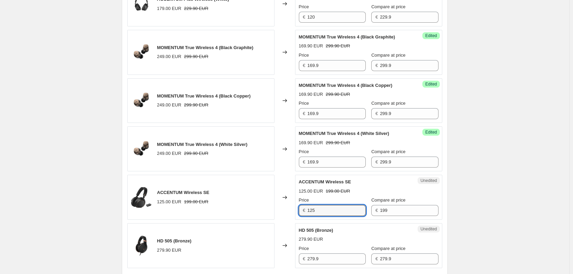
scroll to position [572, 0]
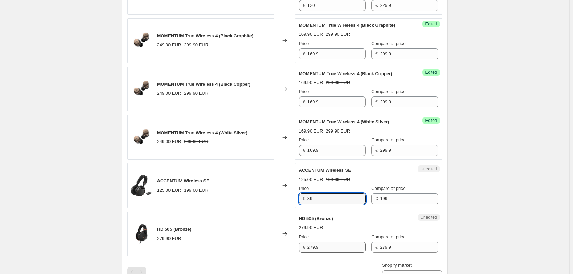
type input "89"
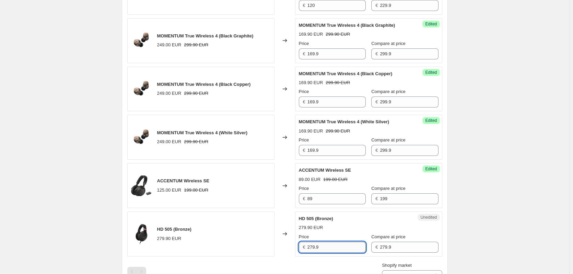
click at [335, 245] on input "279.9" at bounding box center [337, 247] width 58 height 11
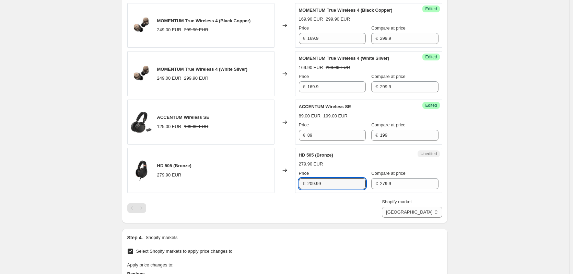
scroll to position [641, 0]
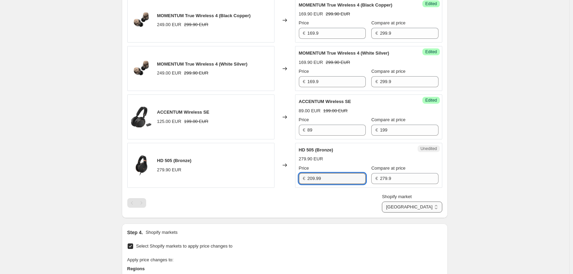
type input "209.99"
click at [415, 205] on select "[GEOGRAPHIC_DATA] [GEOGRAPHIC_DATA] [GEOGRAPHIC_DATA] [GEOGRAPHIC_DATA] [GEOGRA…" at bounding box center [412, 207] width 60 height 11
select select "20031013058"
click at [414, 213] on select "[GEOGRAPHIC_DATA] [GEOGRAPHIC_DATA] [GEOGRAPHIC_DATA] [GEOGRAPHIC_DATA] [GEOGRA…" at bounding box center [412, 207] width 60 height 11
click at [328, 176] on input "279.9" at bounding box center [337, 178] width 58 height 11
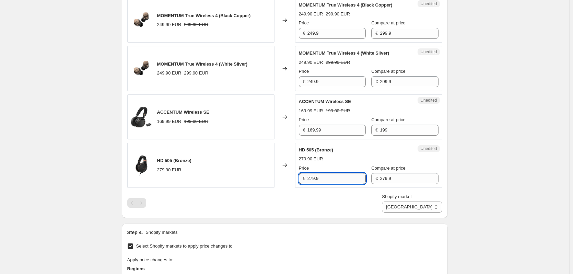
click at [328, 176] on input "279.9" at bounding box center [337, 178] width 58 height 11
type input "209.99"
click at [340, 131] on input "169.99" at bounding box center [337, 130] width 58 height 11
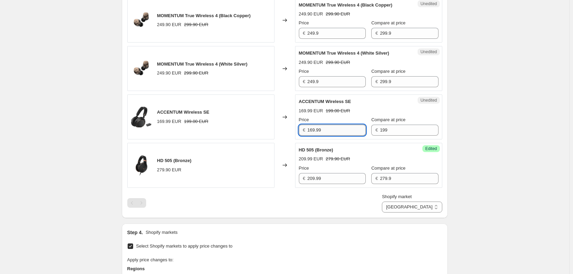
click at [339, 131] on input "169.99" at bounding box center [337, 130] width 58 height 11
type input "89"
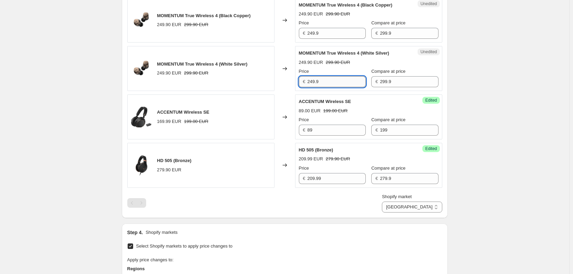
click at [346, 84] on input "249.9" at bounding box center [337, 81] width 58 height 11
paste input "16"
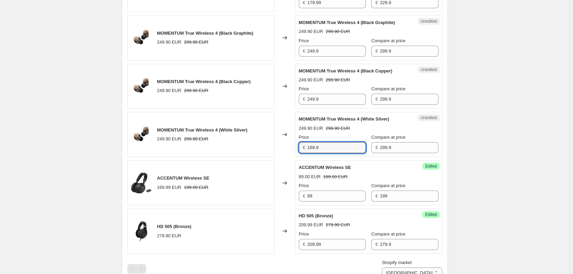
scroll to position [572, 0]
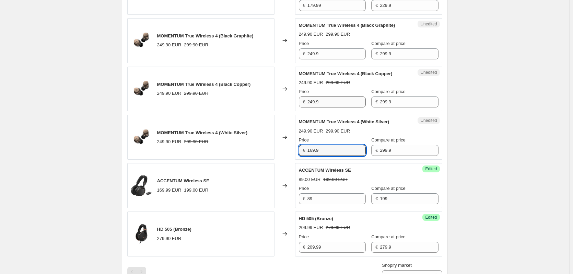
type input "169.9"
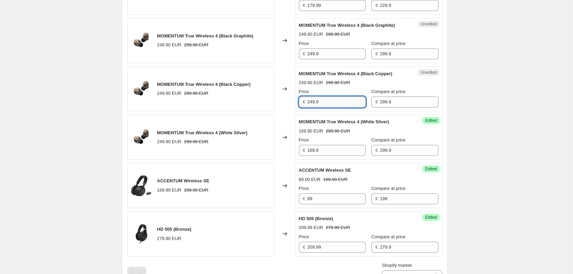
click at [324, 99] on input "249.9" at bounding box center [337, 101] width 58 height 11
paste input "16"
type input "169.9"
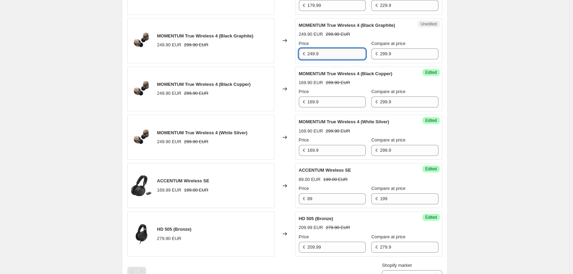
click at [327, 58] on input "249.9" at bounding box center [337, 53] width 58 height 11
paste input "16"
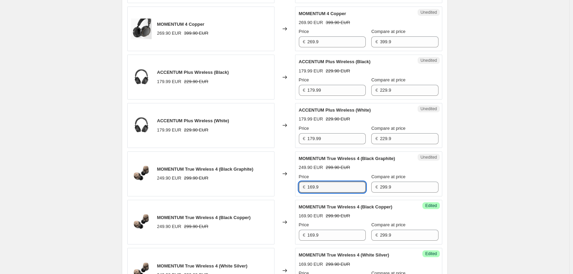
scroll to position [435, 0]
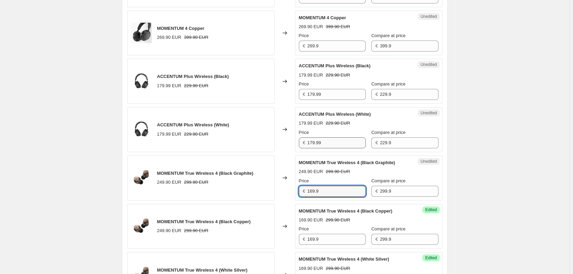
type input "169.9"
click at [324, 145] on input "179.99" at bounding box center [337, 142] width 58 height 11
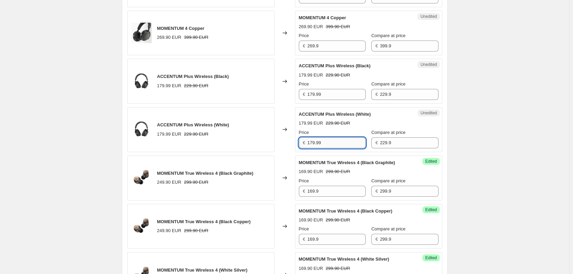
click at [324, 145] on input "179.99" at bounding box center [337, 142] width 58 height 11
type input "120"
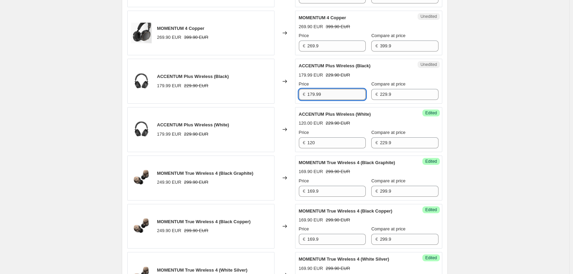
click at [324, 96] on input "179.99" at bounding box center [337, 94] width 58 height 11
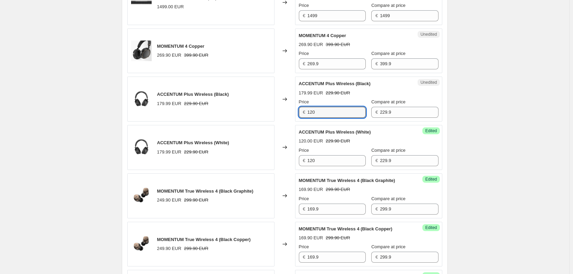
scroll to position [401, 0]
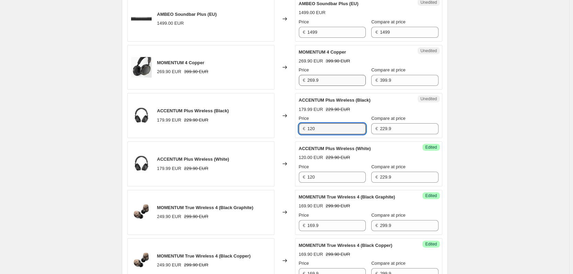
type input "120"
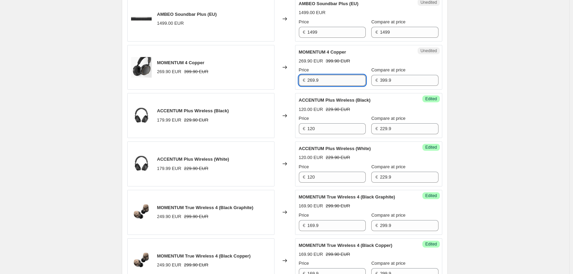
click at [333, 76] on input "269.9" at bounding box center [337, 80] width 58 height 11
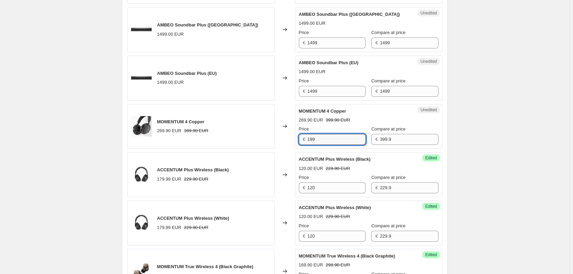
scroll to position [298, 0]
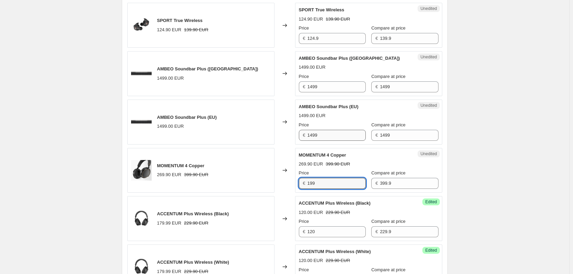
type input "199"
click at [331, 132] on input "1499" at bounding box center [337, 135] width 58 height 11
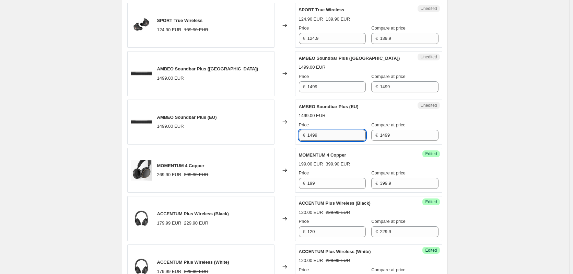
click at [331, 132] on input "1499" at bounding box center [337, 135] width 58 height 11
type input "899"
click at [335, 91] on input "1499" at bounding box center [337, 86] width 58 height 11
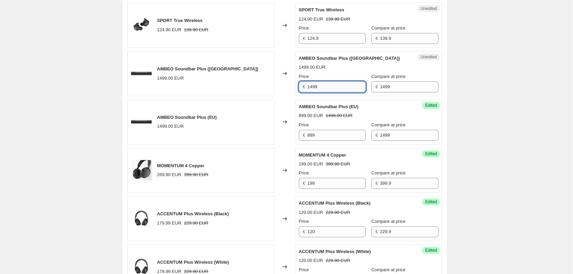
click at [335, 91] on input "1499" at bounding box center [337, 86] width 58 height 11
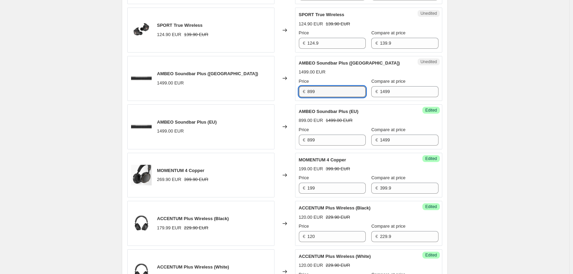
scroll to position [229, 0]
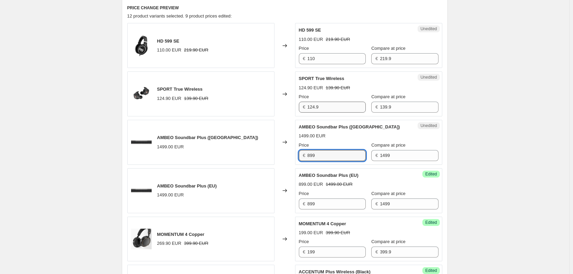
type input "899"
click at [331, 105] on input "124.9" at bounding box center [337, 107] width 58 height 11
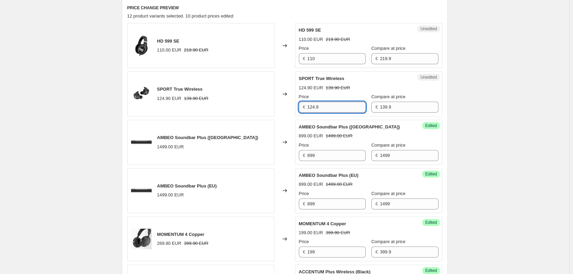
click at [331, 105] on input "124.9" at bounding box center [337, 107] width 58 height 11
type input "79"
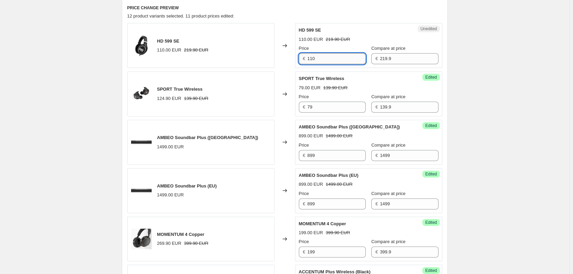
click at [325, 60] on input "110" at bounding box center [337, 58] width 58 height 11
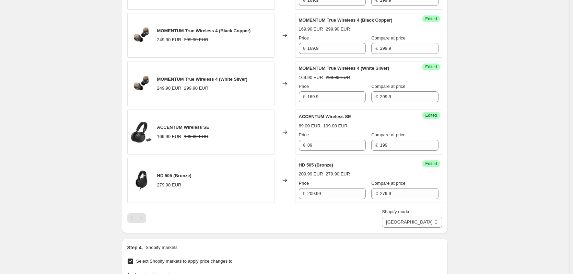
scroll to position [641, 0]
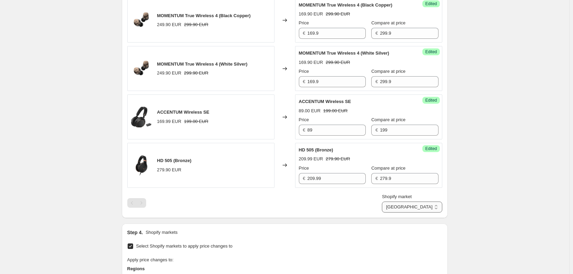
type input "79"
click at [432, 204] on select "[GEOGRAPHIC_DATA] [GEOGRAPHIC_DATA] [GEOGRAPHIC_DATA] [GEOGRAPHIC_DATA] [GEOGRA…" at bounding box center [412, 207] width 60 height 11
select select "6324418"
click at [414, 213] on select "[GEOGRAPHIC_DATA] [GEOGRAPHIC_DATA] [GEOGRAPHIC_DATA] [GEOGRAPHIC_DATA] [GEOGRA…" at bounding box center [412, 207] width 60 height 11
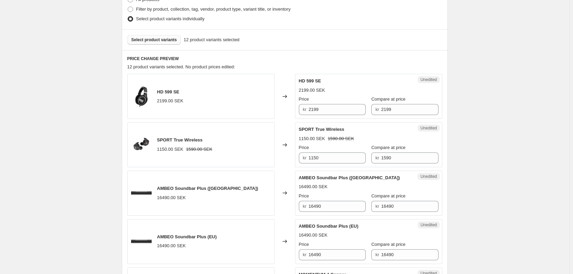
scroll to position [92, 0]
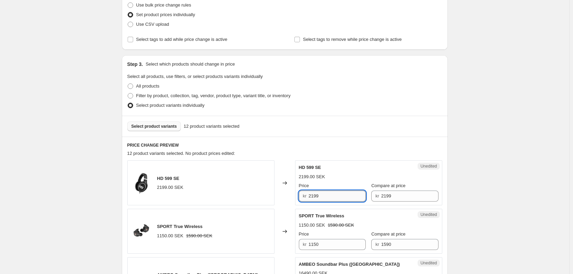
click at [334, 197] on input "2199" at bounding box center [337, 196] width 57 height 11
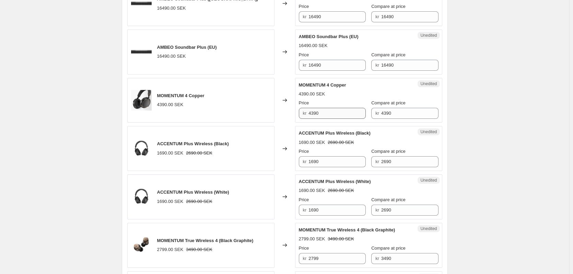
scroll to position [401, 0]
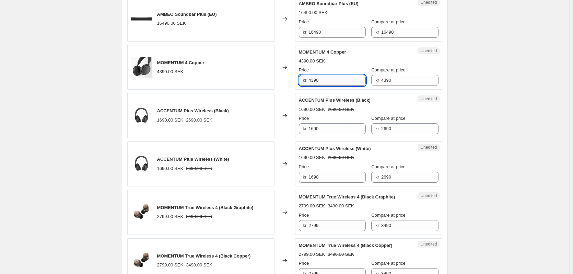
click at [340, 86] on input "4390" at bounding box center [337, 80] width 57 height 11
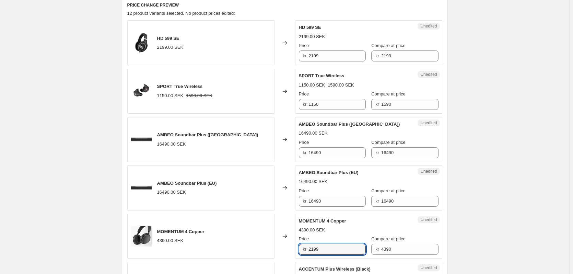
scroll to position [229, 0]
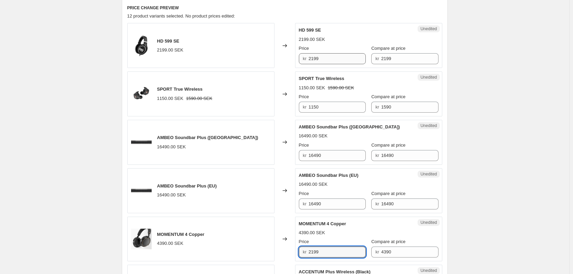
type input "2199"
click at [333, 62] on input "2199" at bounding box center [337, 58] width 57 height 11
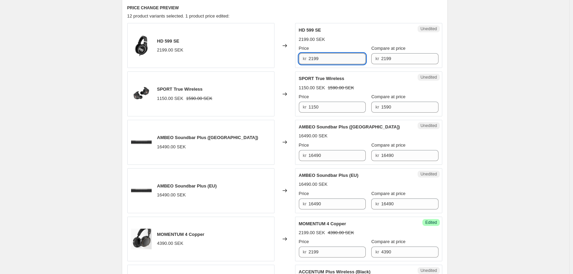
click at [333, 62] on input "2199" at bounding box center [337, 58] width 57 height 11
click at [354, 61] on input "2199" at bounding box center [337, 58] width 57 height 11
type input "899"
click at [338, 106] on input "1150" at bounding box center [337, 107] width 57 height 11
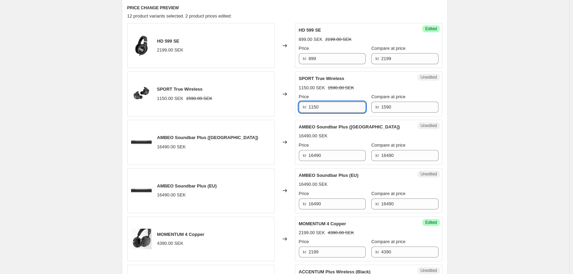
click at [338, 106] on input "1150" at bounding box center [337, 107] width 57 height 11
type input "899"
click at [340, 157] on input "16490" at bounding box center [337, 155] width 57 height 11
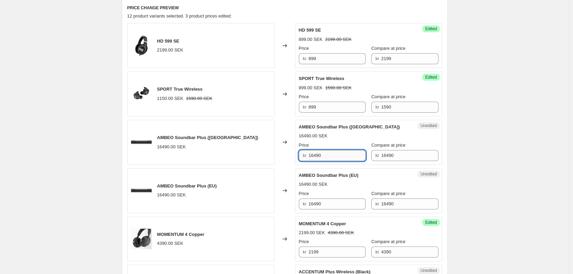
click at [351, 152] on input "16490" at bounding box center [337, 155] width 57 height 11
type input "9999"
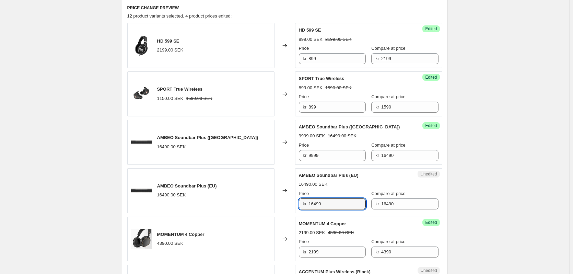
drag, startPoint x: 340, startPoint y: 203, endPoint x: 270, endPoint y: 206, distance: 70.1
click at [270, 206] on div "AMBEO Soundbar Plus (EU) 16490.00 SEK Changed to Unedited AMBEO Soundbar Plus (…" at bounding box center [284, 190] width 315 height 45
type input "9999"
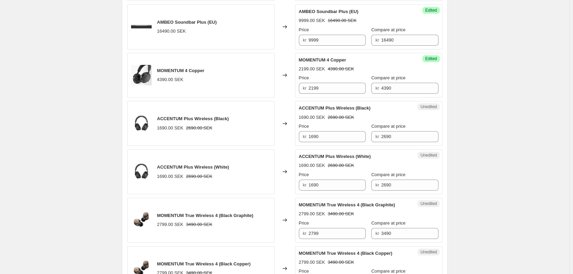
scroll to position [401, 0]
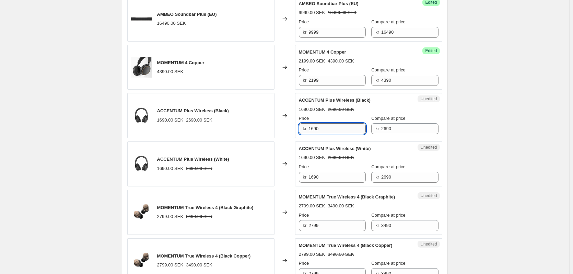
click at [340, 125] on input "1690" at bounding box center [337, 128] width 57 height 11
type input "1319"
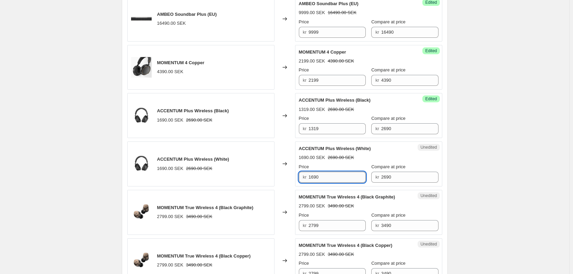
click at [333, 174] on input "1690" at bounding box center [337, 177] width 57 height 11
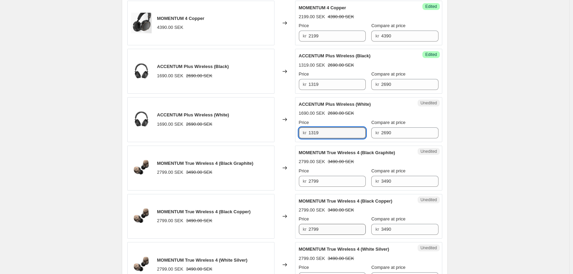
scroll to position [504, 0]
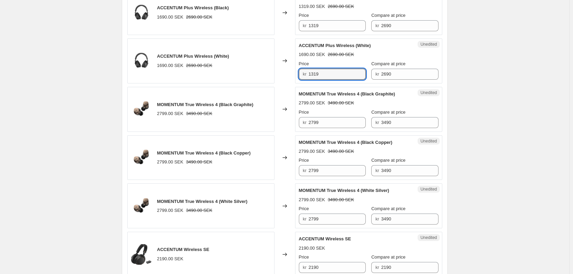
type input "1319"
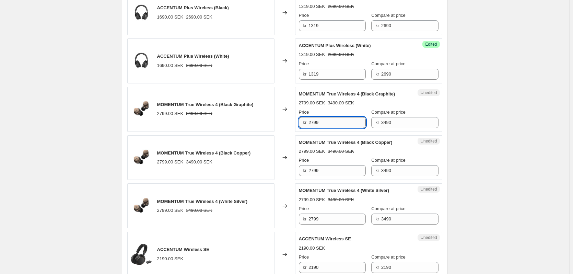
click at [341, 118] on input "2799" at bounding box center [337, 122] width 57 height 11
type input "1899"
click at [342, 125] on input "1899" at bounding box center [337, 122] width 57 height 11
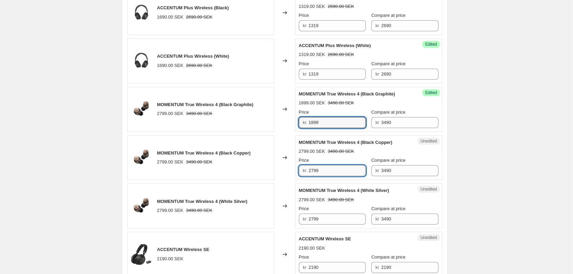
click at [331, 172] on input "2799" at bounding box center [337, 170] width 57 height 11
paste input "18"
type input "1899"
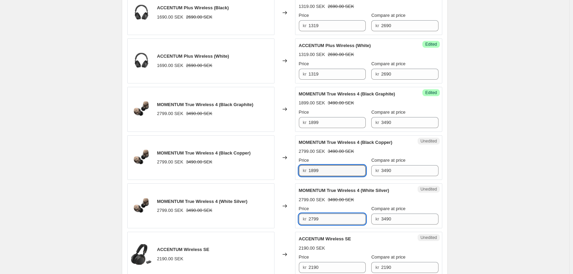
click at [334, 219] on input "2799" at bounding box center [337, 219] width 57 height 11
paste input "18"
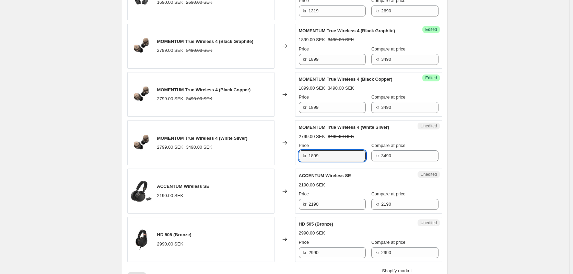
scroll to position [572, 0]
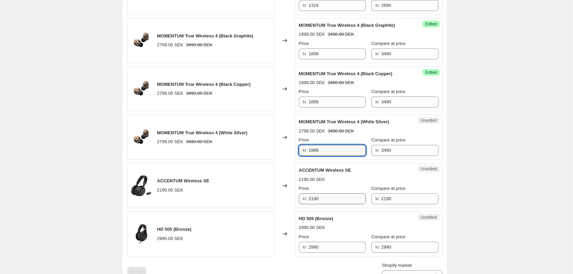
type input "1899"
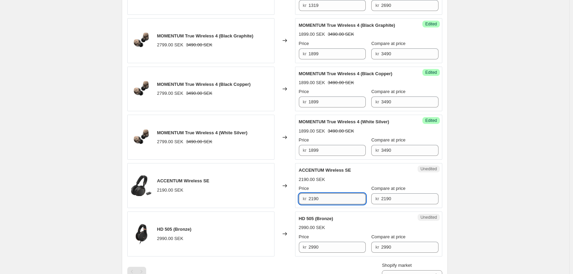
click at [335, 199] on input "2190" at bounding box center [337, 198] width 57 height 11
click at [337, 200] on input "2190" at bounding box center [337, 198] width 57 height 11
type input "979"
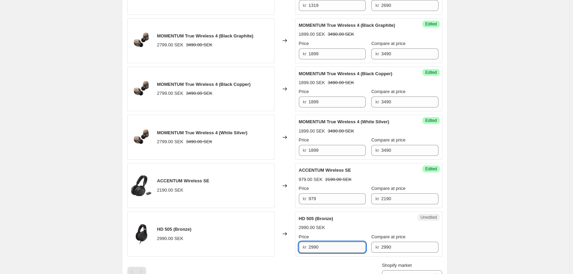
click at [312, 245] on input "2990" at bounding box center [337, 247] width 57 height 11
type input "2299"
click at [526, 175] on div "Create new price [MEDICAL_DATA]. This page is ready Create new price [MEDICAL_D…" at bounding box center [285, 30] width 570 height 1204
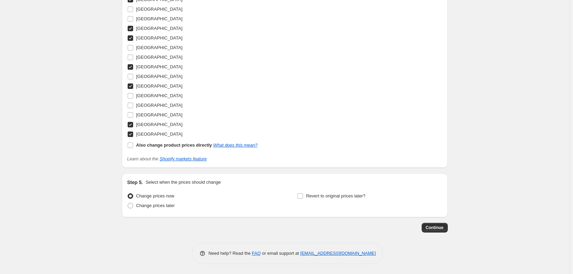
scroll to position [930, 0]
click at [150, 203] on span "Change prices later" at bounding box center [155, 205] width 39 height 5
click at [128, 203] on input "Change prices later" at bounding box center [128, 203] width 0 height 0
radio input "true"
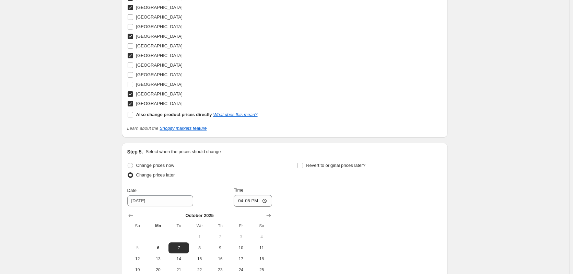
scroll to position [999, 0]
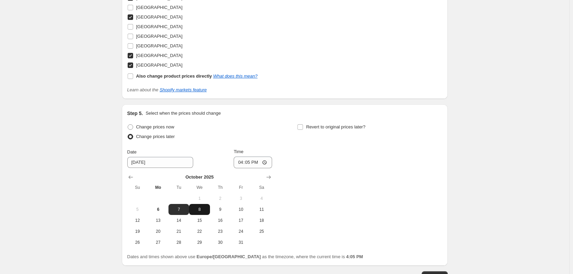
click at [196, 207] on span "8" at bounding box center [199, 209] width 15 height 5
click at [181, 205] on button "7" at bounding box center [179, 209] width 21 height 11
type input "[DATE]"
click at [241, 161] on input "16:05" at bounding box center [253, 163] width 38 height 12
type input "00:01"
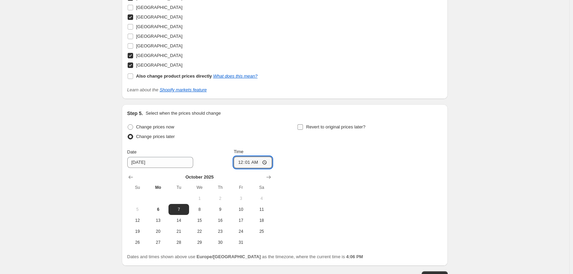
click at [323, 126] on span "Revert to original prices later?" at bounding box center [335, 126] width 59 height 5
click at [303, 126] on input "Revert to original prices later?" at bounding box center [300, 126] width 5 height 5
checkbox input "true"
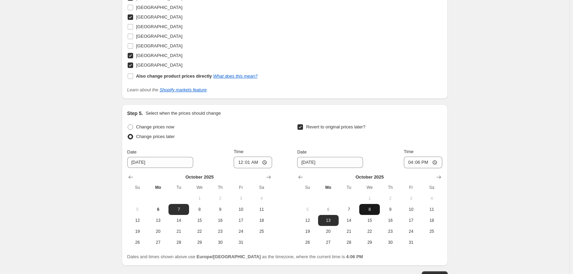
click at [380, 213] on button "8" at bounding box center [370, 209] width 21 height 11
type input "[DATE]"
click at [416, 161] on input "16:06" at bounding box center [423, 163] width 38 height 12
click at [413, 162] on input "16:06" at bounding box center [423, 163] width 38 height 12
type input "23:59"
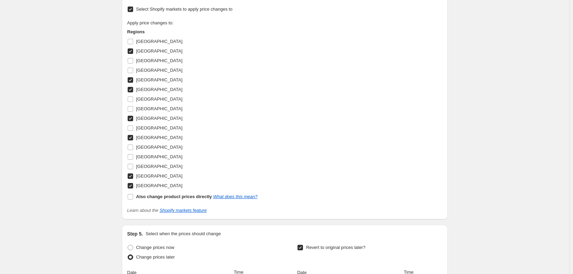
scroll to position [1047, 0]
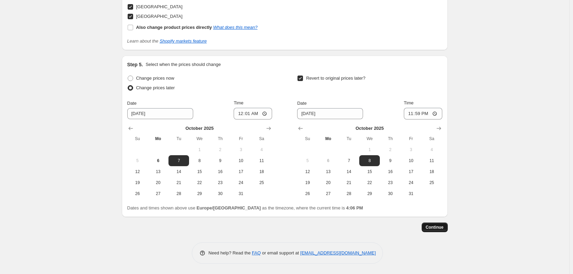
click at [444, 227] on span "Continue" at bounding box center [435, 227] width 18 height 5
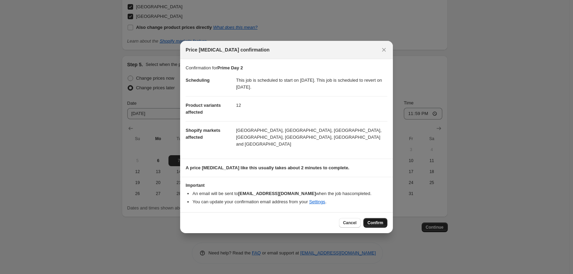
click at [368, 218] on button "Confirm" at bounding box center [376, 223] width 24 height 10
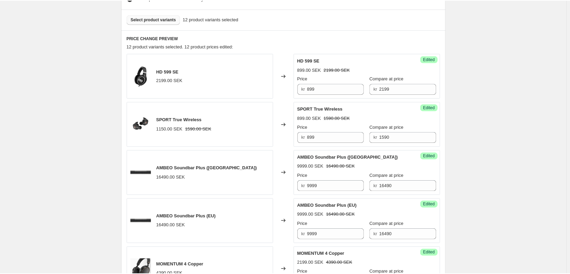
scroll to position [275, 0]
